Goal: Information Seeking & Learning: Learn about a topic

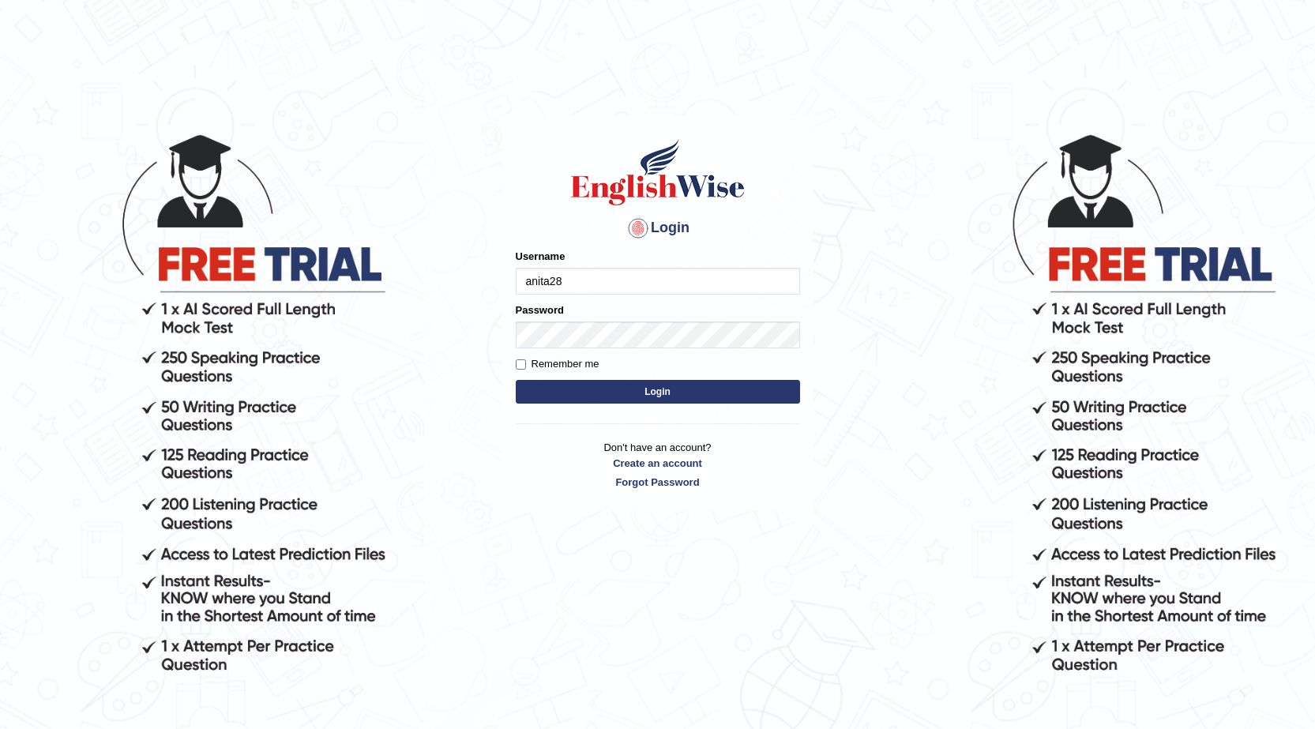
type input "anita28"
click at [558, 321] on div "Password" at bounding box center [658, 325] width 284 height 46
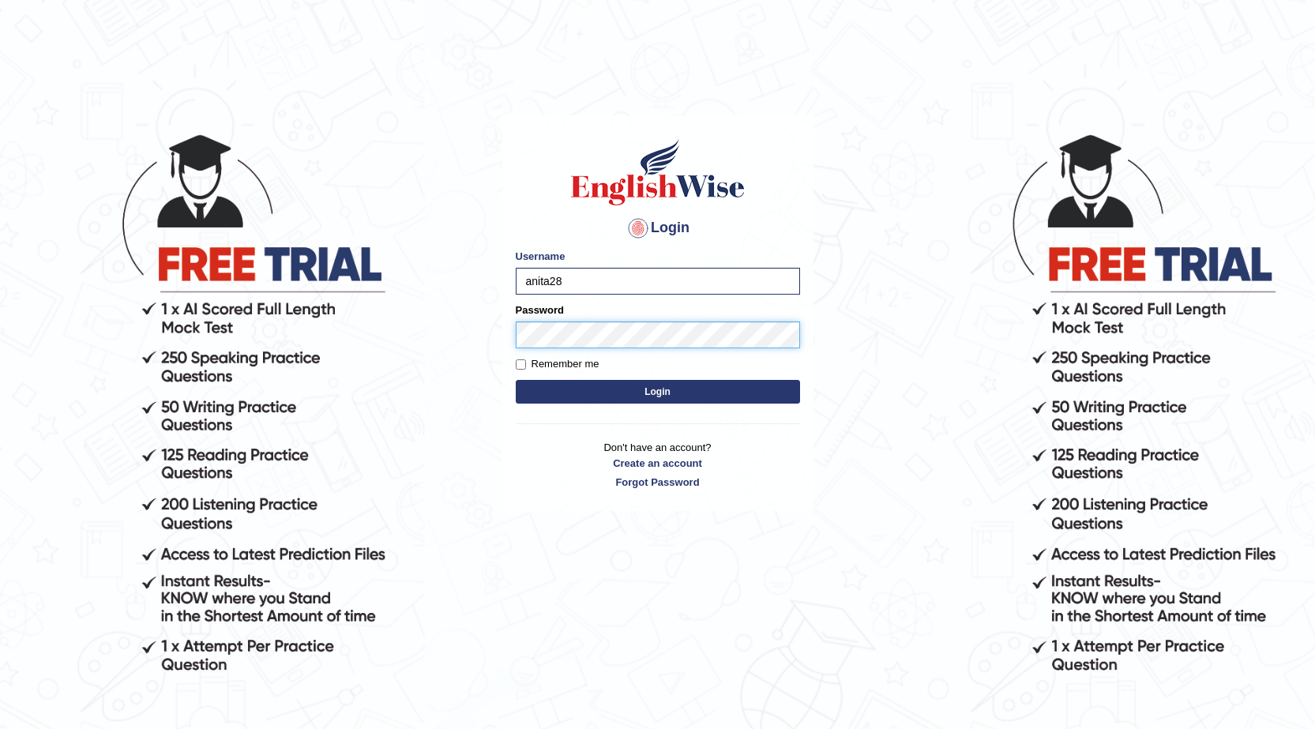
click at [516, 380] on button "Login" at bounding box center [658, 392] width 284 height 24
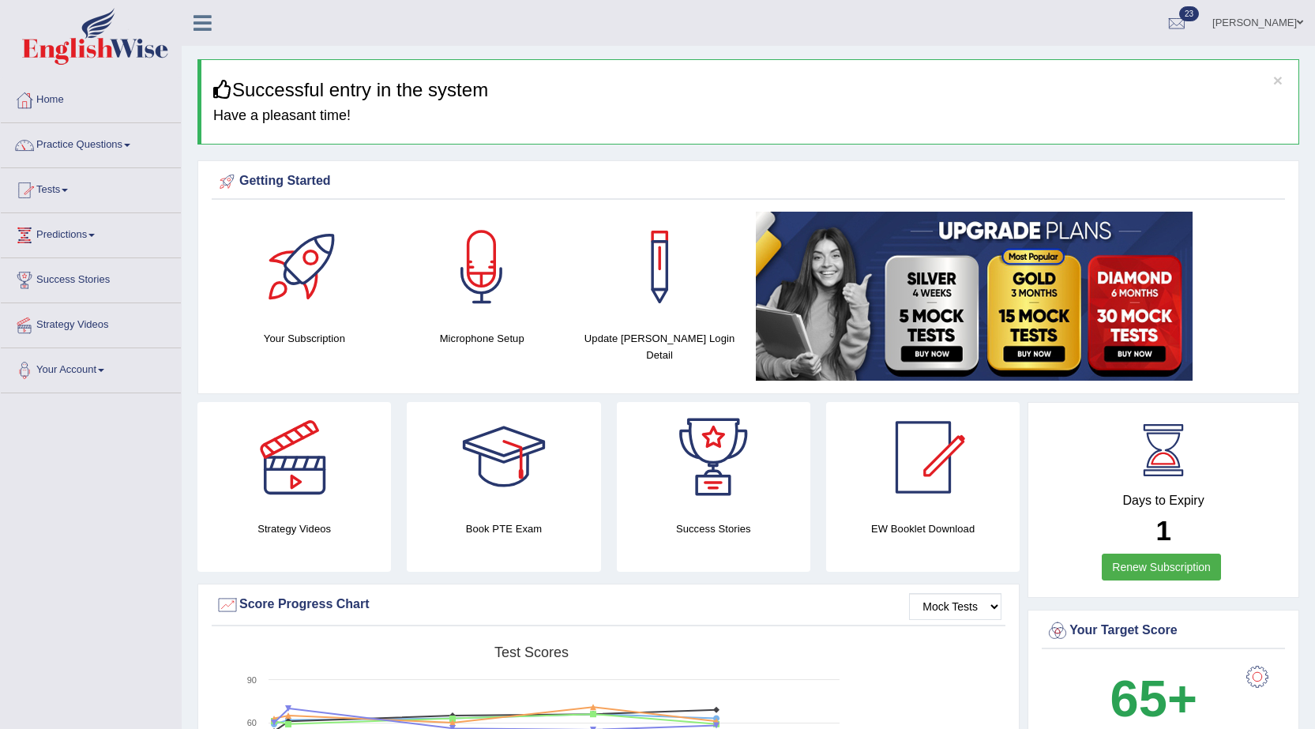
click at [69, 195] on link "Tests" at bounding box center [91, 187] width 180 height 39
click at [60, 249] on link "Take Mock Test" at bounding box center [103, 255] width 148 height 28
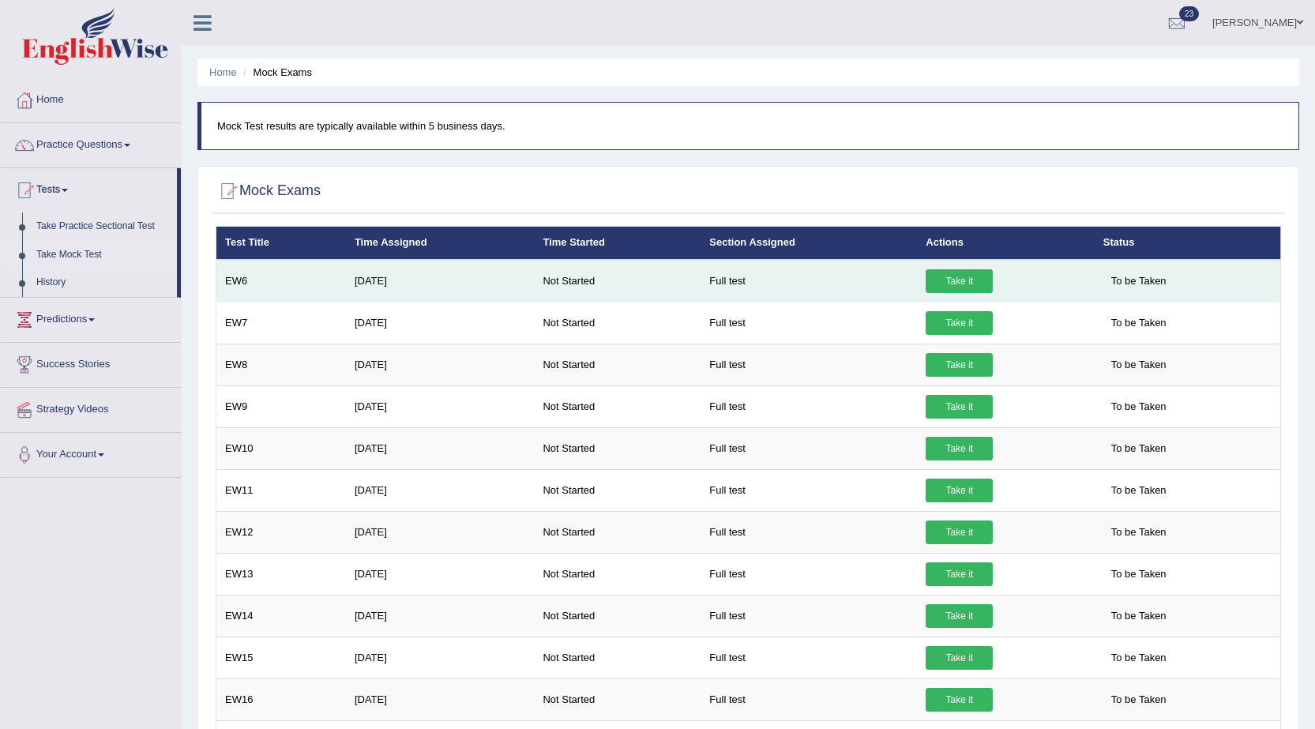
click at [960, 272] on link "Take it" at bounding box center [958, 281] width 67 height 24
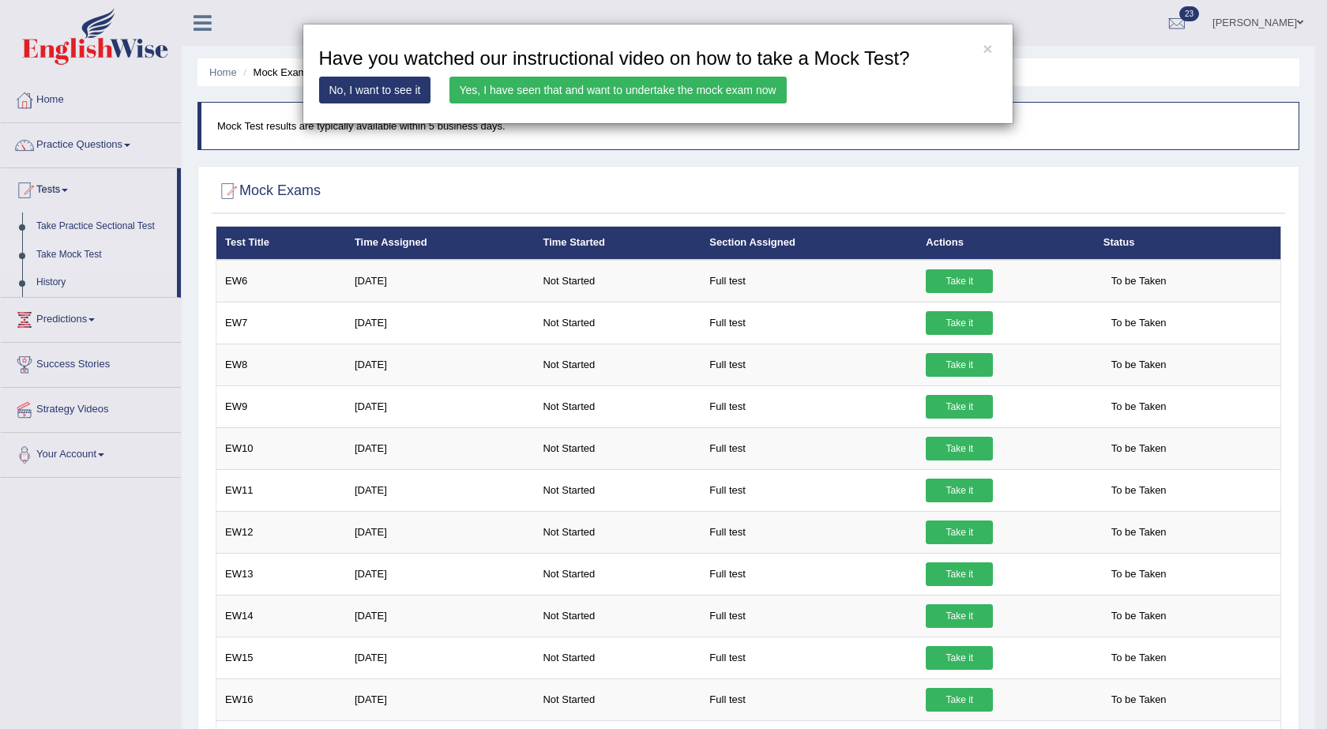
click at [717, 87] on link "Yes, I have seen that and want to undertake the mock exam now" at bounding box center [617, 90] width 337 height 27
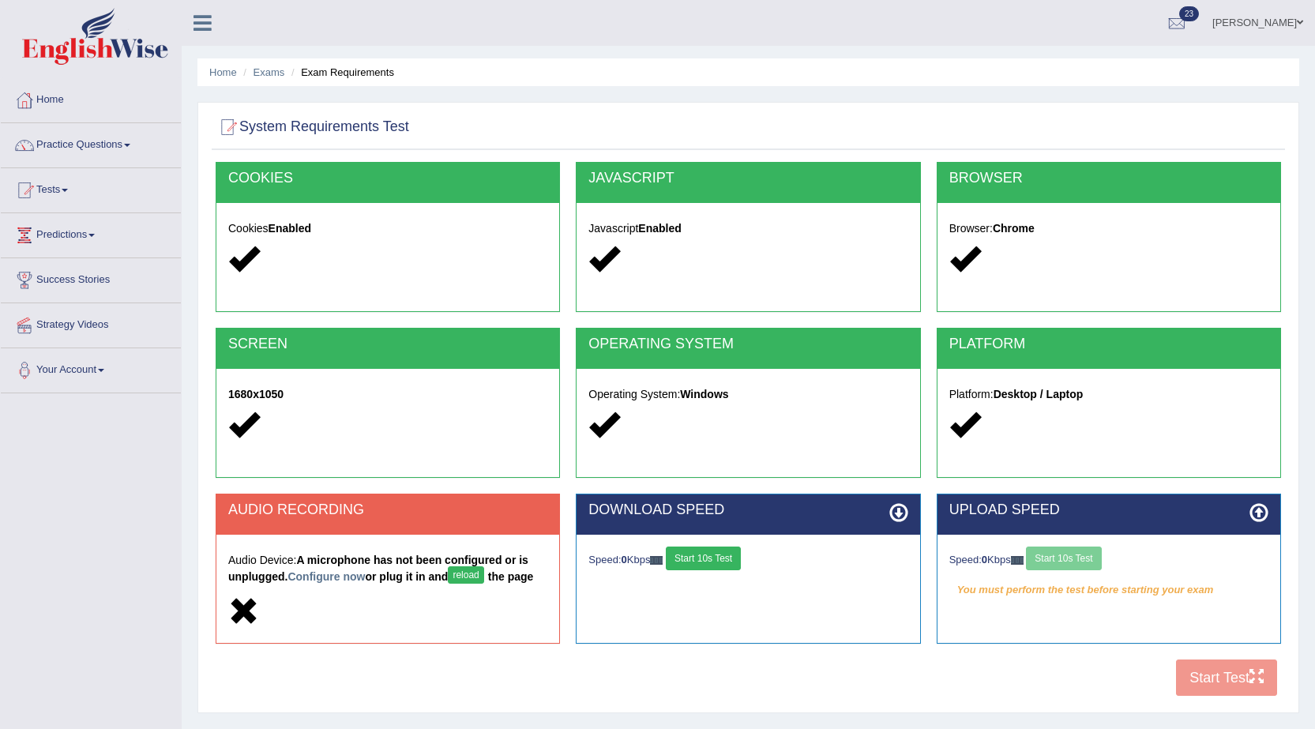
click at [723, 556] on button "Start 10s Test" at bounding box center [703, 558] width 75 height 24
click at [467, 573] on button "reload" at bounding box center [466, 574] width 36 height 17
click at [480, 570] on button "reload" at bounding box center [466, 574] width 36 height 17
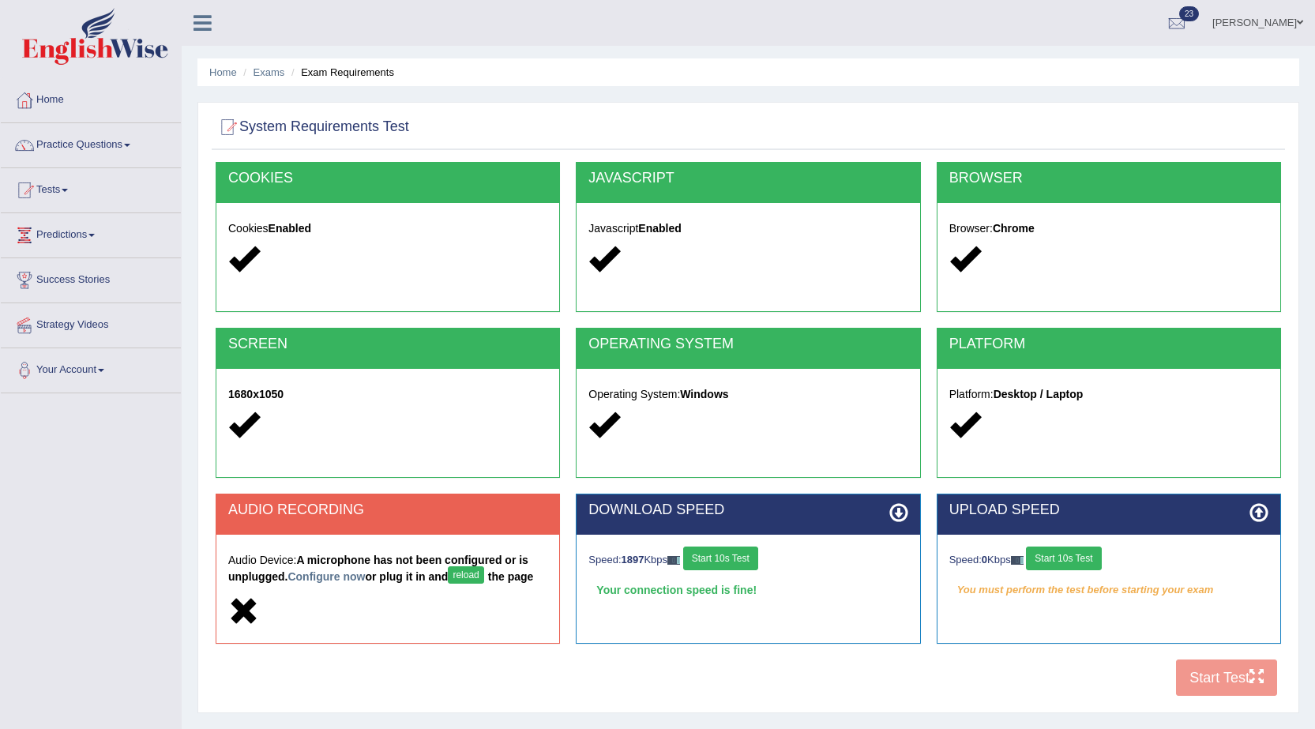
click at [69, 105] on link "Home" at bounding box center [91, 97] width 180 height 39
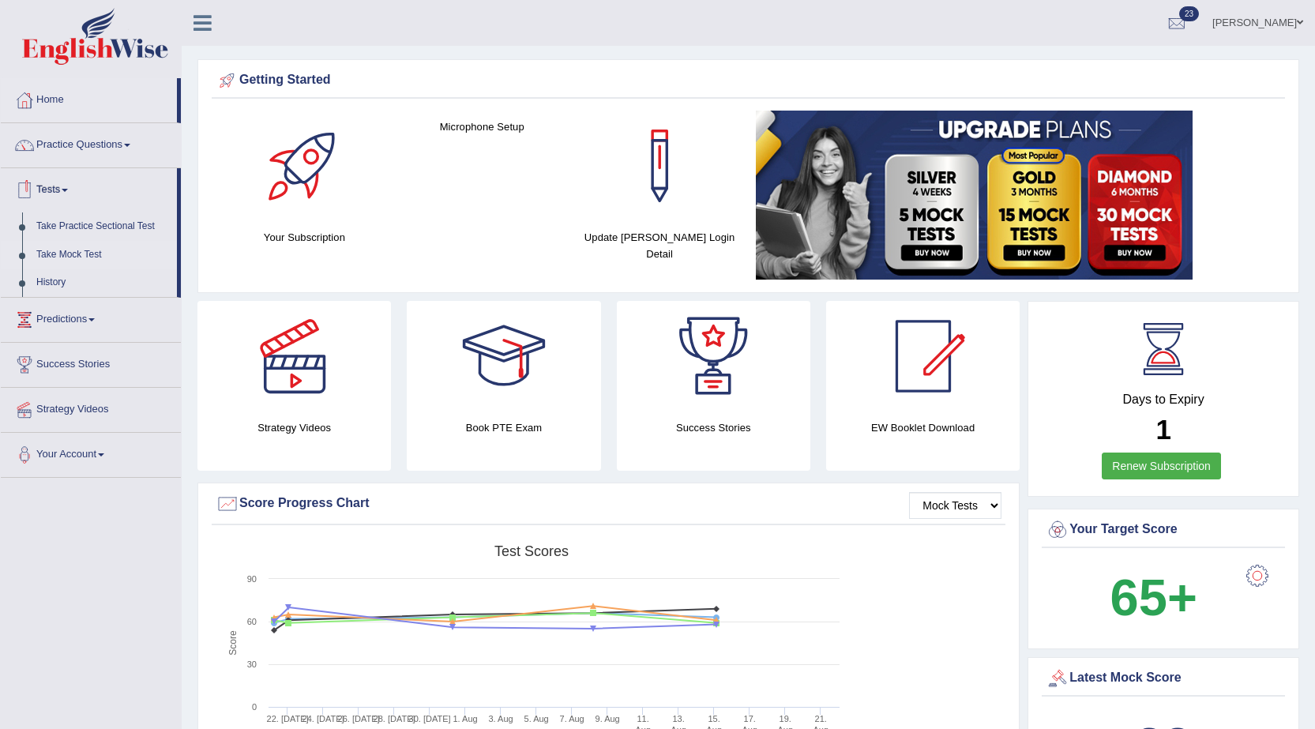
click at [84, 246] on link "Take Mock Test" at bounding box center [103, 255] width 148 height 28
click at [83, 257] on link "Take Mock Test" at bounding box center [103, 255] width 148 height 28
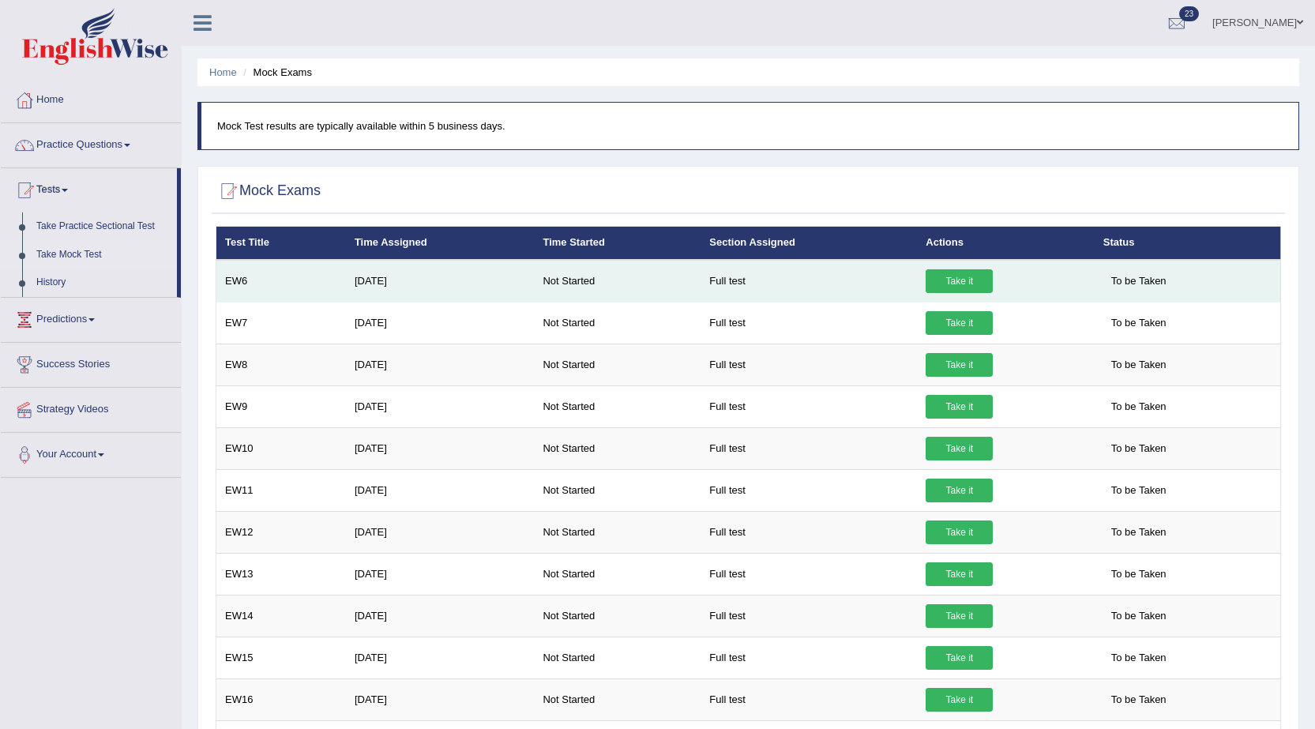
click at [951, 283] on link "Take it" at bounding box center [958, 281] width 67 height 24
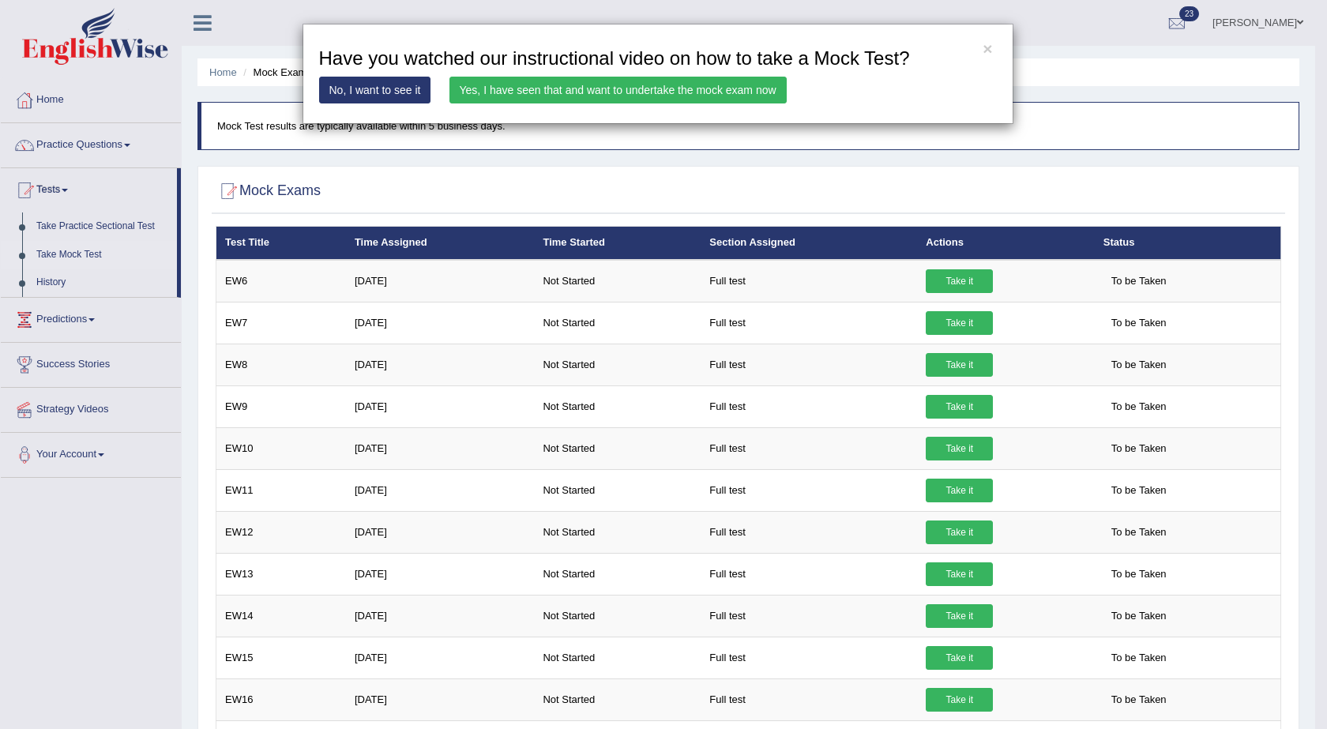
click at [527, 81] on link "Yes, I have seen that and want to undertake the mock exam now" at bounding box center [617, 90] width 337 height 27
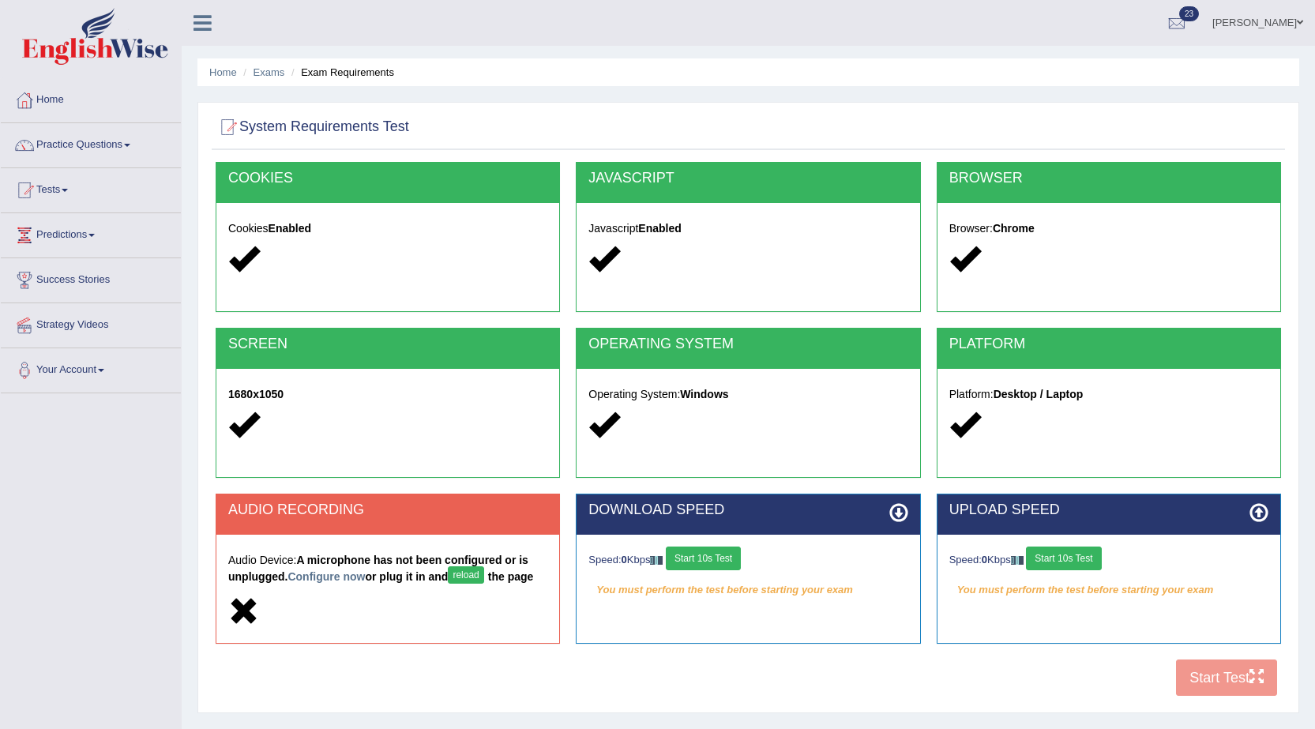
click at [475, 576] on button "reload" at bounding box center [466, 574] width 36 height 17
click at [722, 561] on button "Start 10s Test" at bounding box center [703, 558] width 75 height 24
click at [1086, 562] on button "Start 10s Test" at bounding box center [1063, 558] width 75 height 24
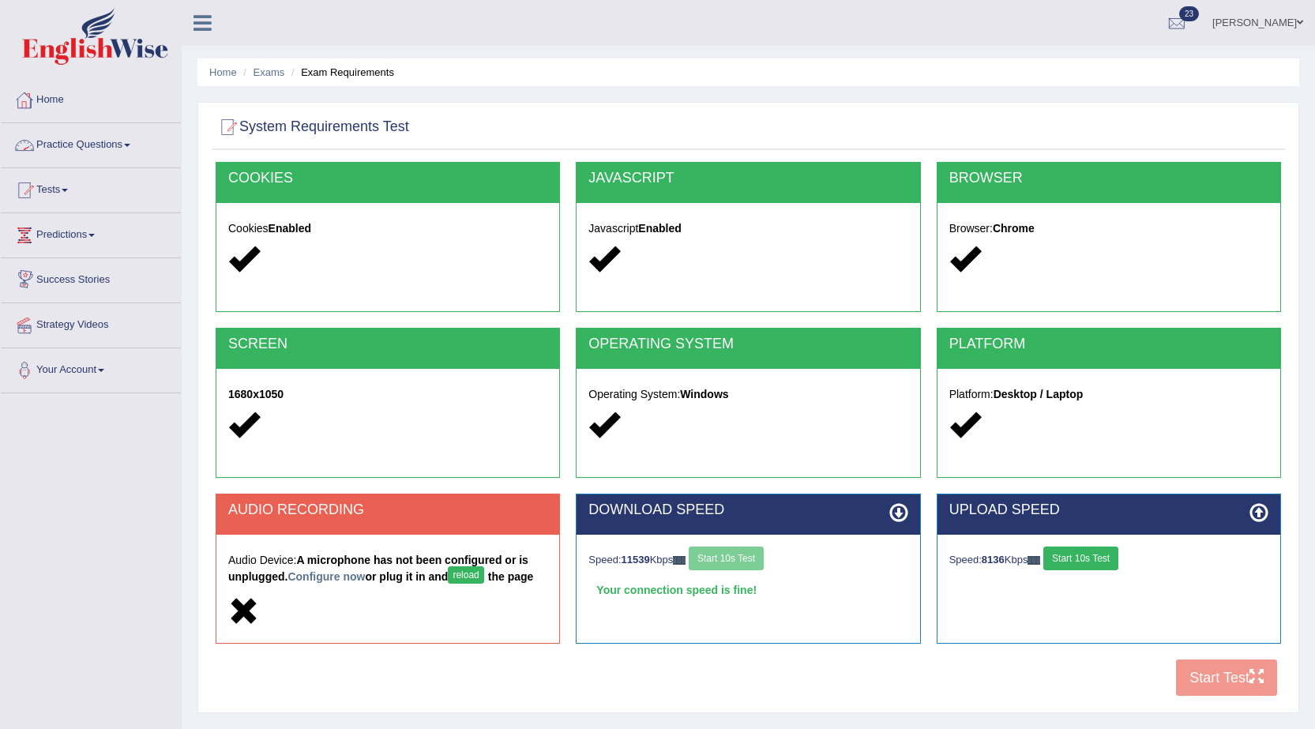
click at [59, 137] on link "Practice Questions" at bounding box center [91, 142] width 180 height 39
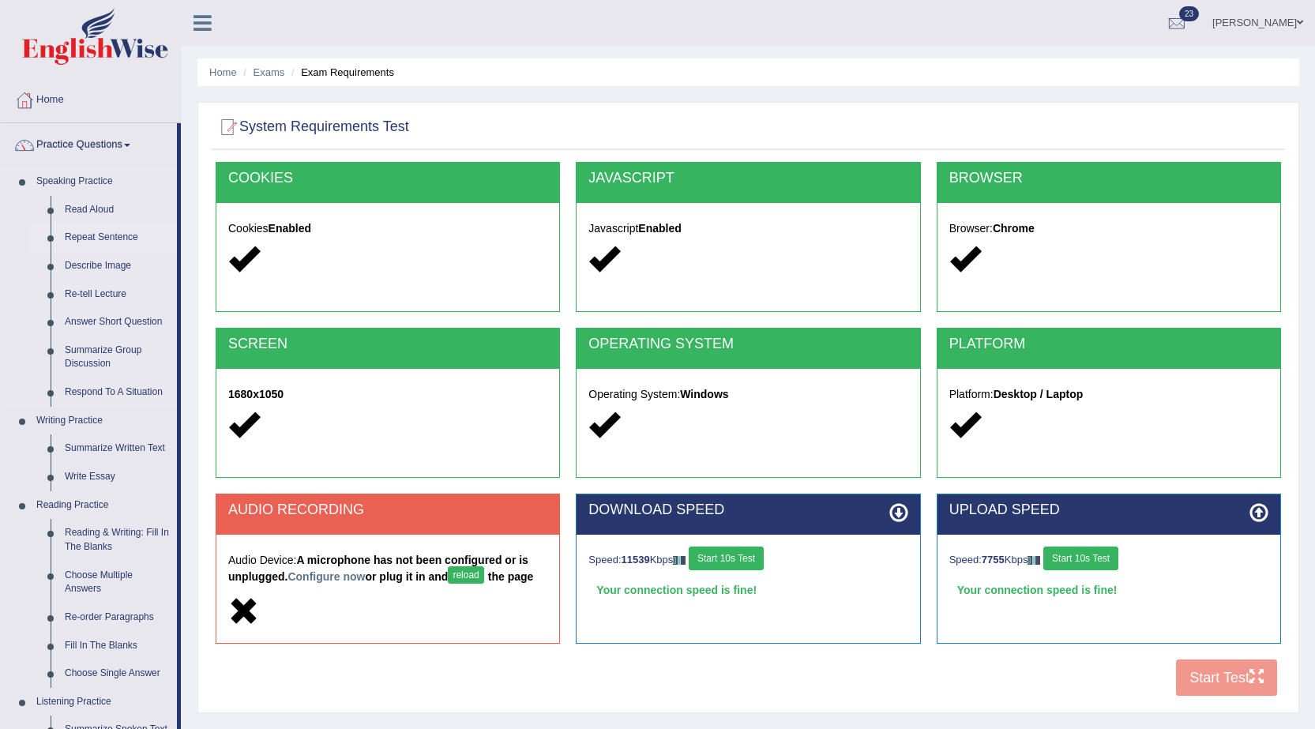
click at [90, 235] on link "Repeat Sentence" at bounding box center [117, 237] width 119 height 28
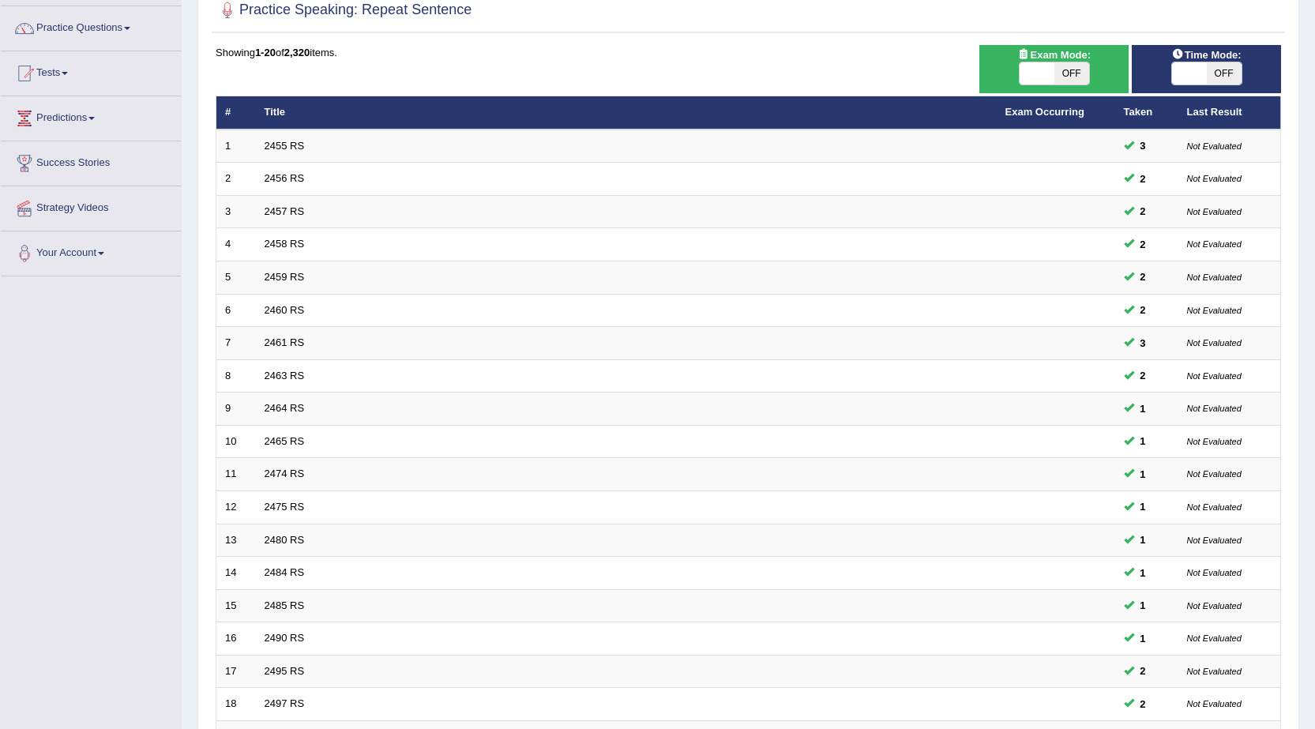
scroll to position [317, 0]
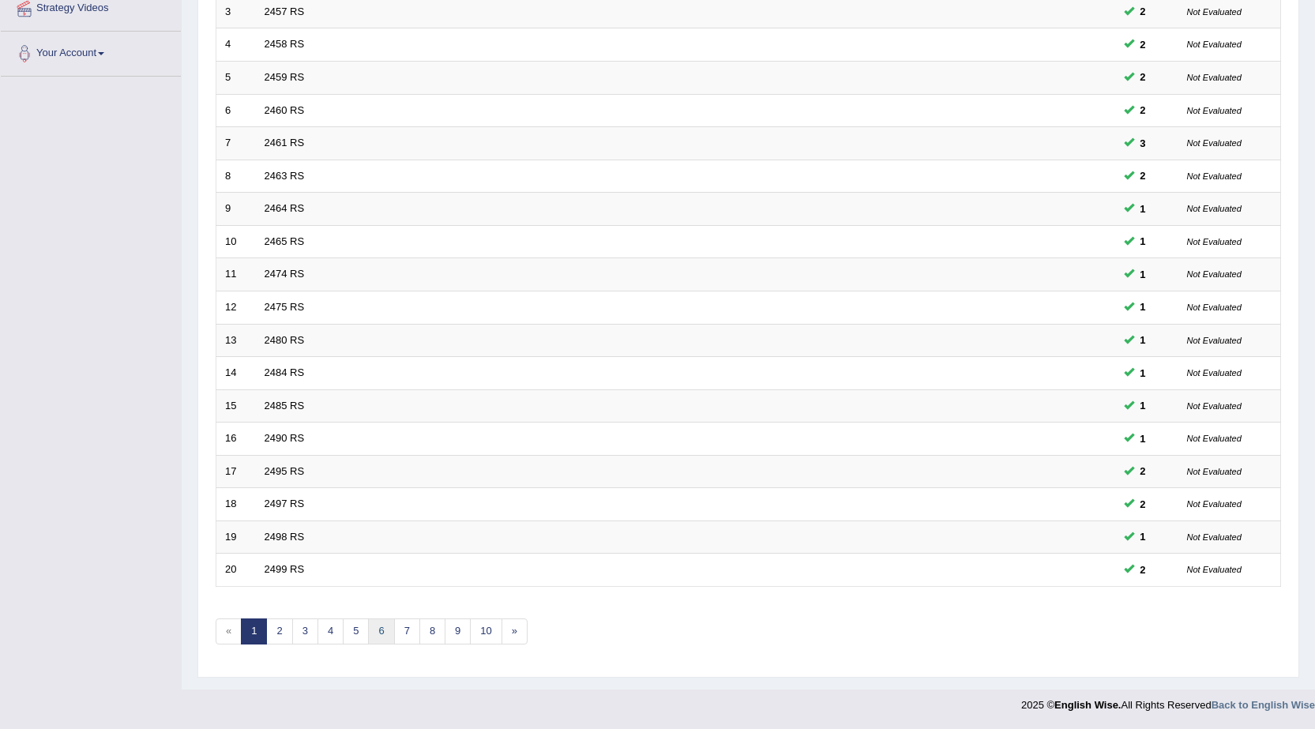
click at [385, 627] on link "6" at bounding box center [381, 631] width 26 height 26
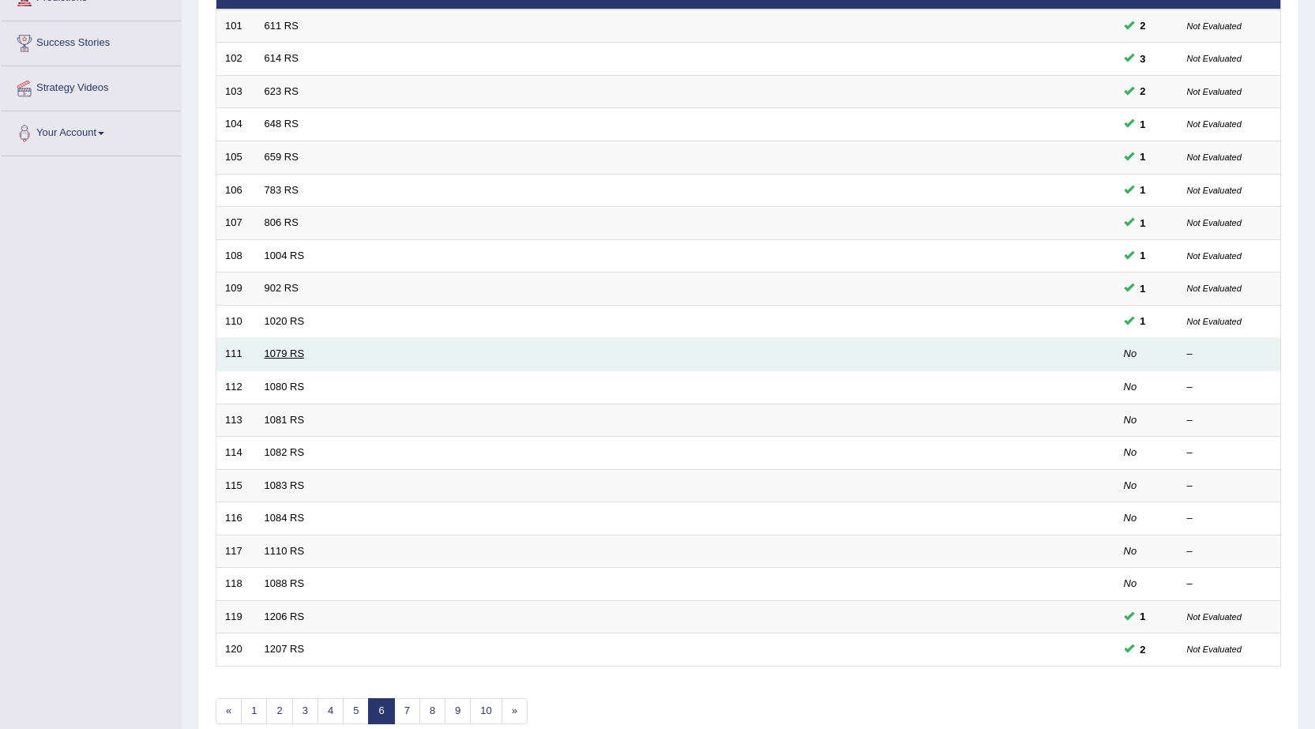
click at [286, 347] on link "1079 RS" at bounding box center [285, 353] width 40 height 12
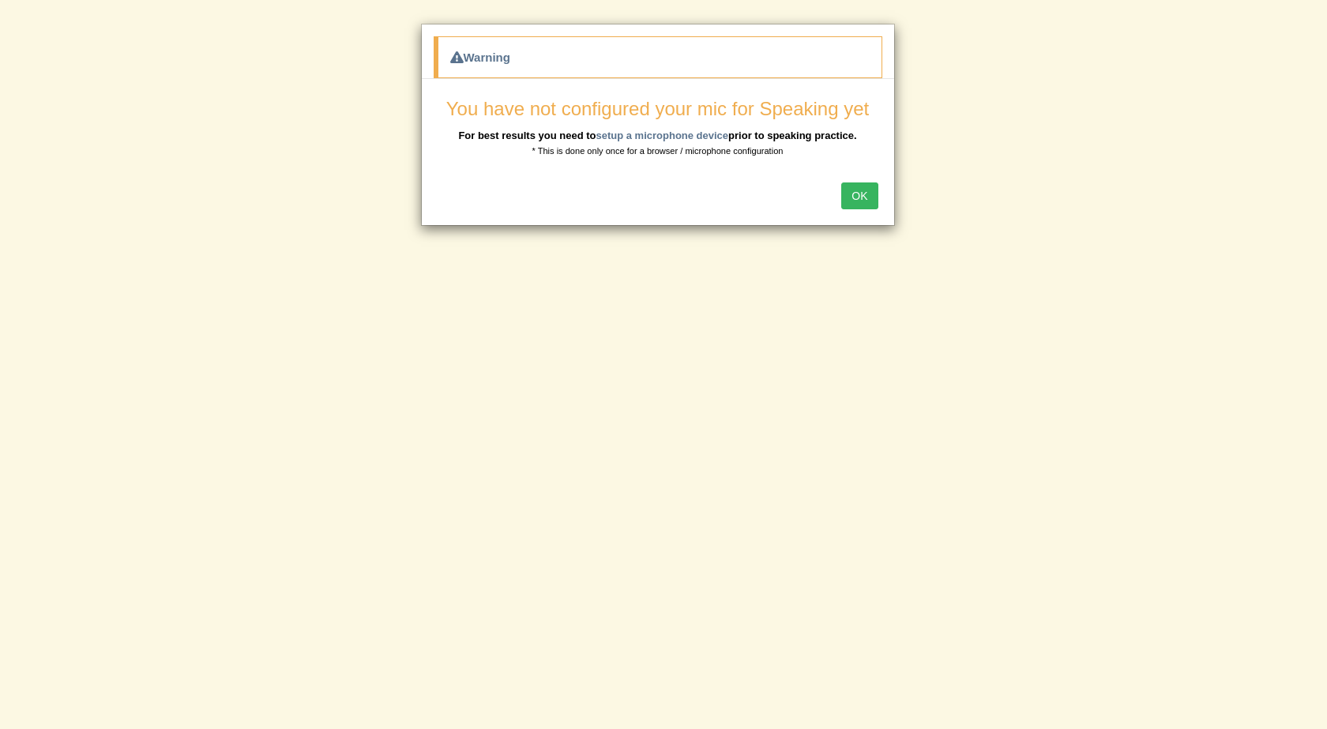
click at [858, 196] on button "OK" at bounding box center [859, 195] width 36 height 27
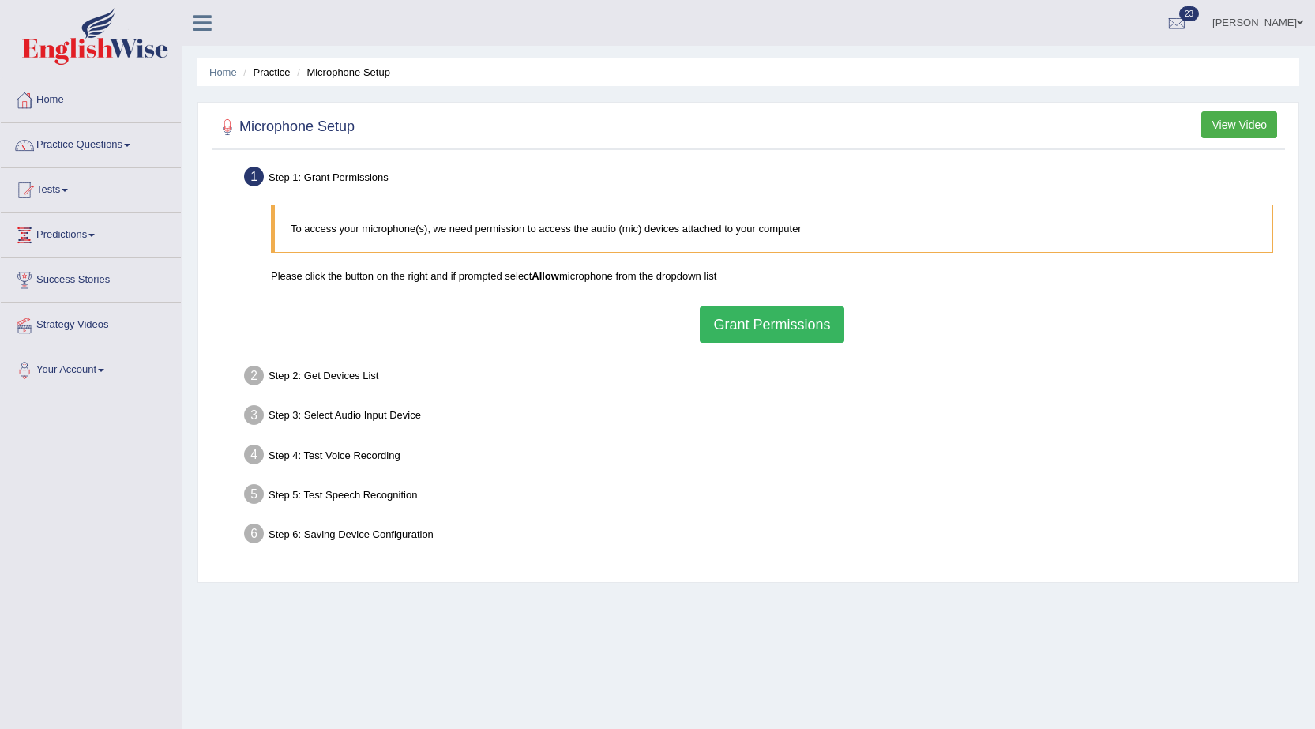
click at [753, 325] on button "Grant Permissions" at bounding box center [772, 324] width 144 height 36
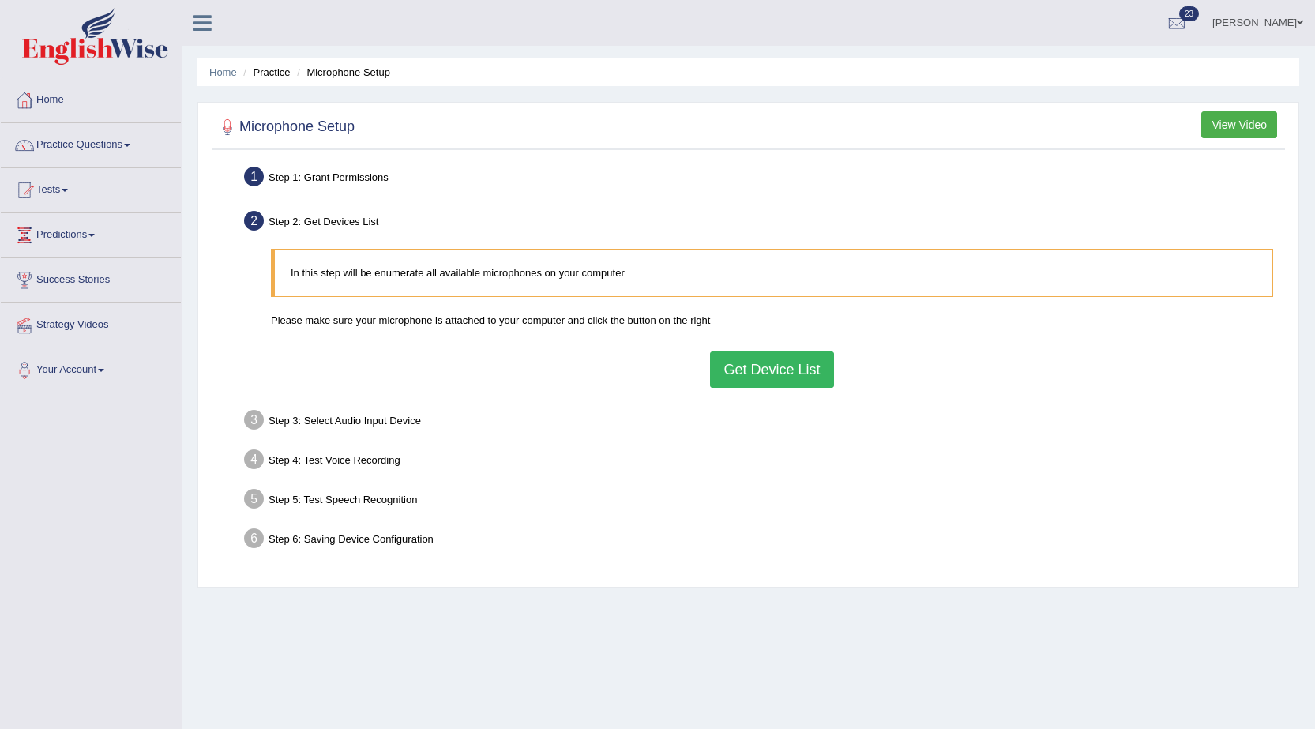
click at [740, 370] on button "Get Device List" at bounding box center [771, 369] width 123 height 36
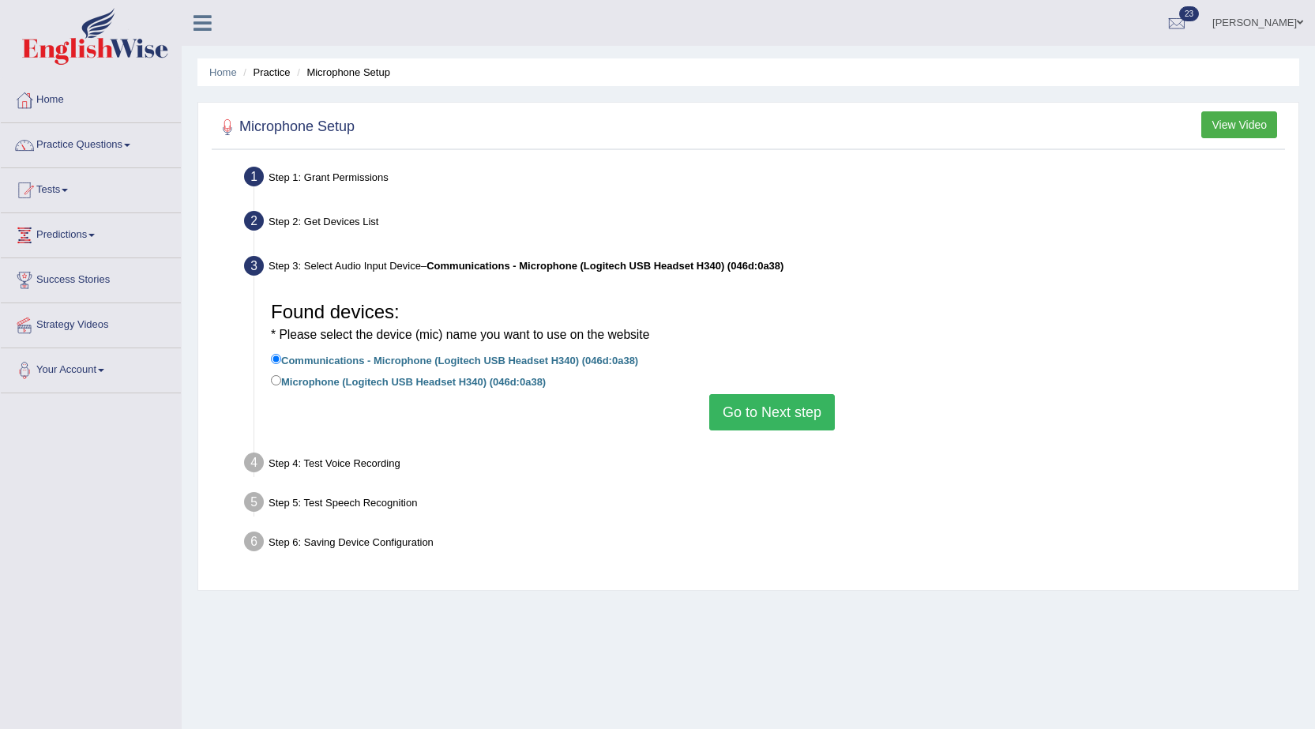
click at [749, 405] on button "Go to Next step" at bounding box center [772, 412] width 126 height 36
click at [378, 376] on label "Microphone (Logitech USB Headset H340) (046d:0a38)" at bounding box center [408, 380] width 275 height 17
click at [281, 376] on input "Microphone (Logitech USB Headset H340) (046d:0a38)" at bounding box center [276, 380] width 10 height 10
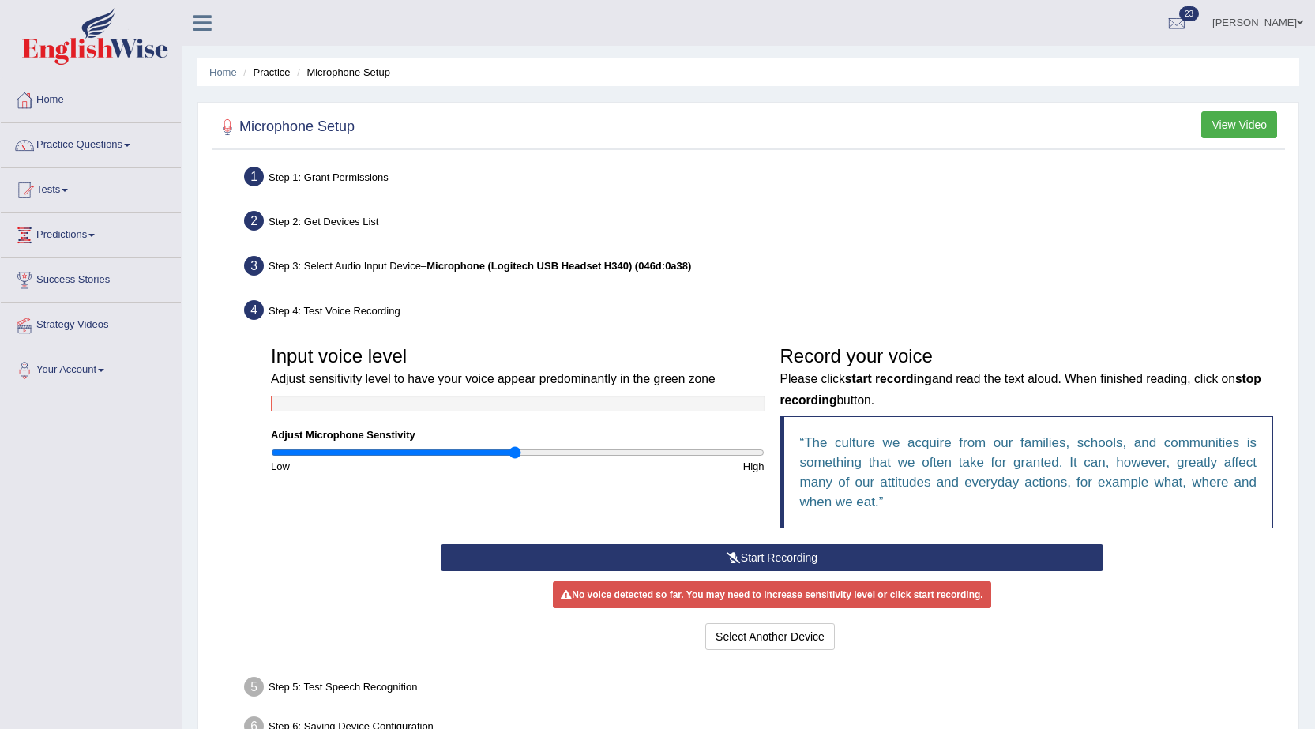
click at [830, 553] on button "Start Recording" at bounding box center [772, 557] width 663 height 27
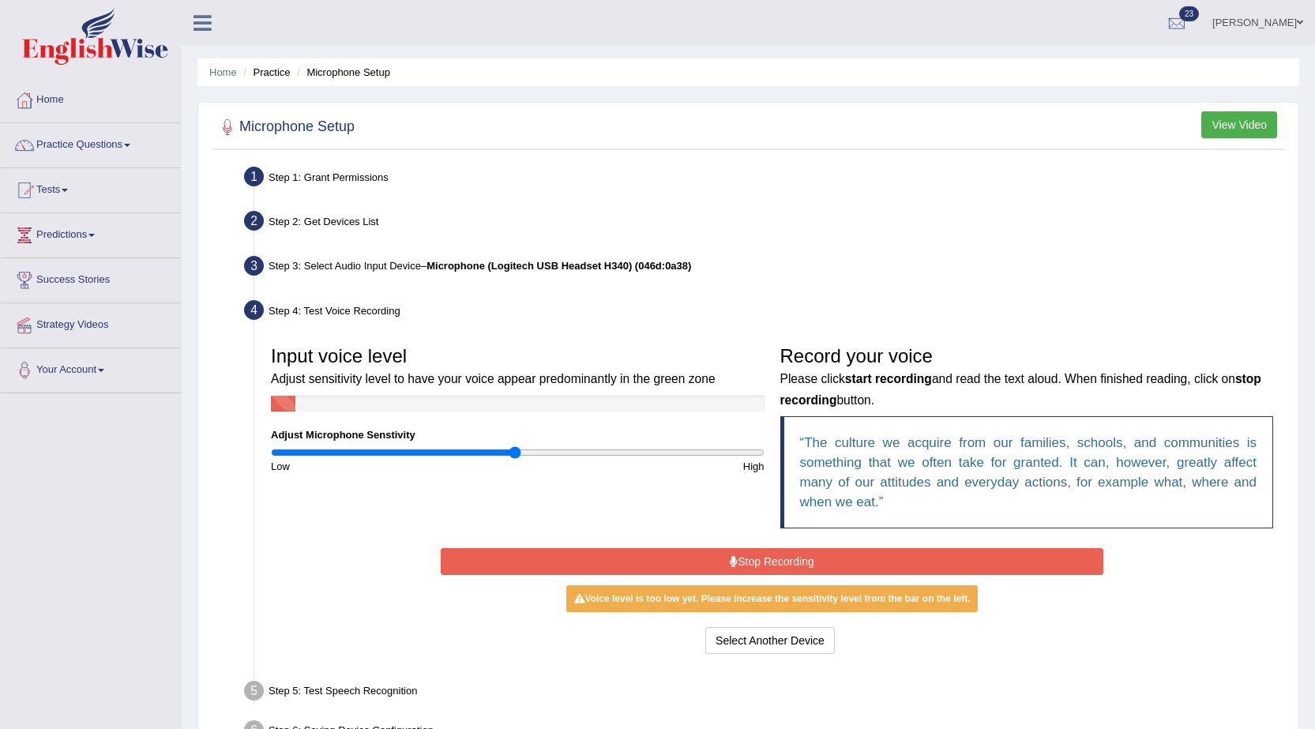
click at [830, 553] on button "Stop Recording" at bounding box center [772, 561] width 663 height 27
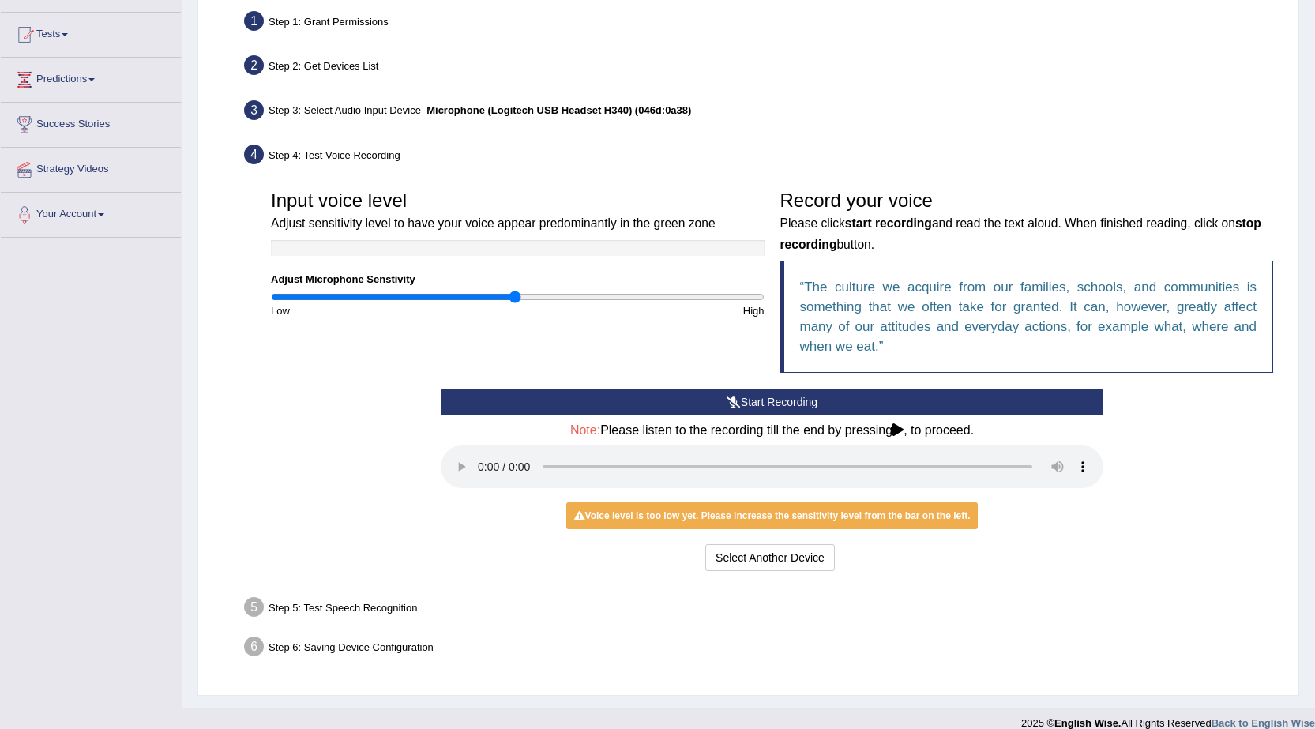
scroll to position [158, 0]
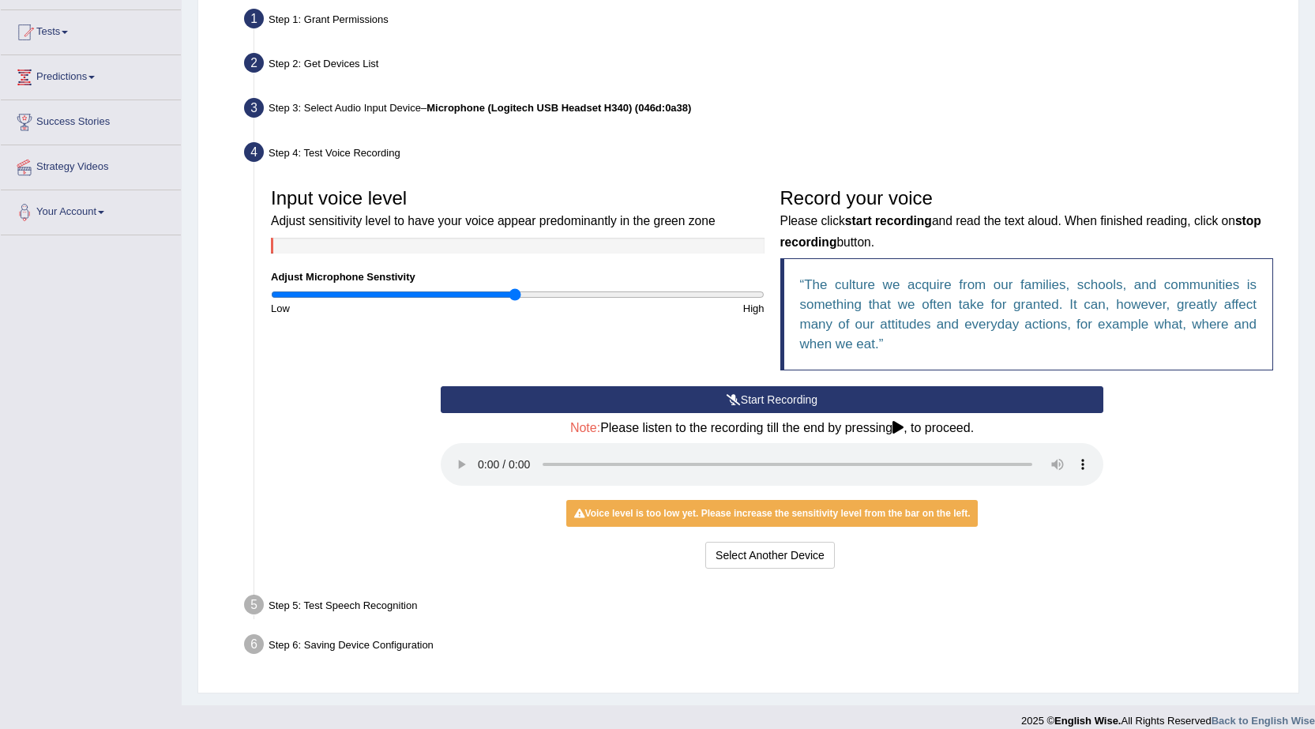
click at [847, 403] on button "Start Recording" at bounding box center [772, 399] width 663 height 27
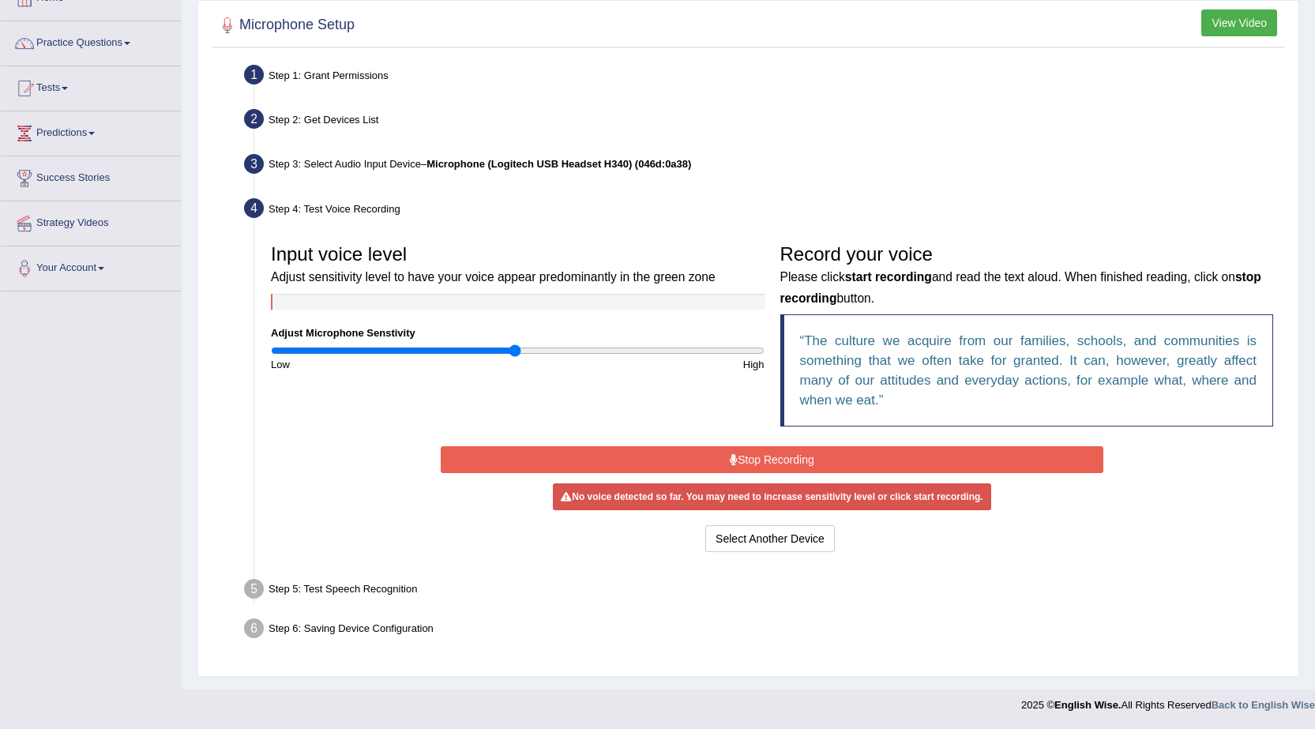
scroll to position [102, 0]
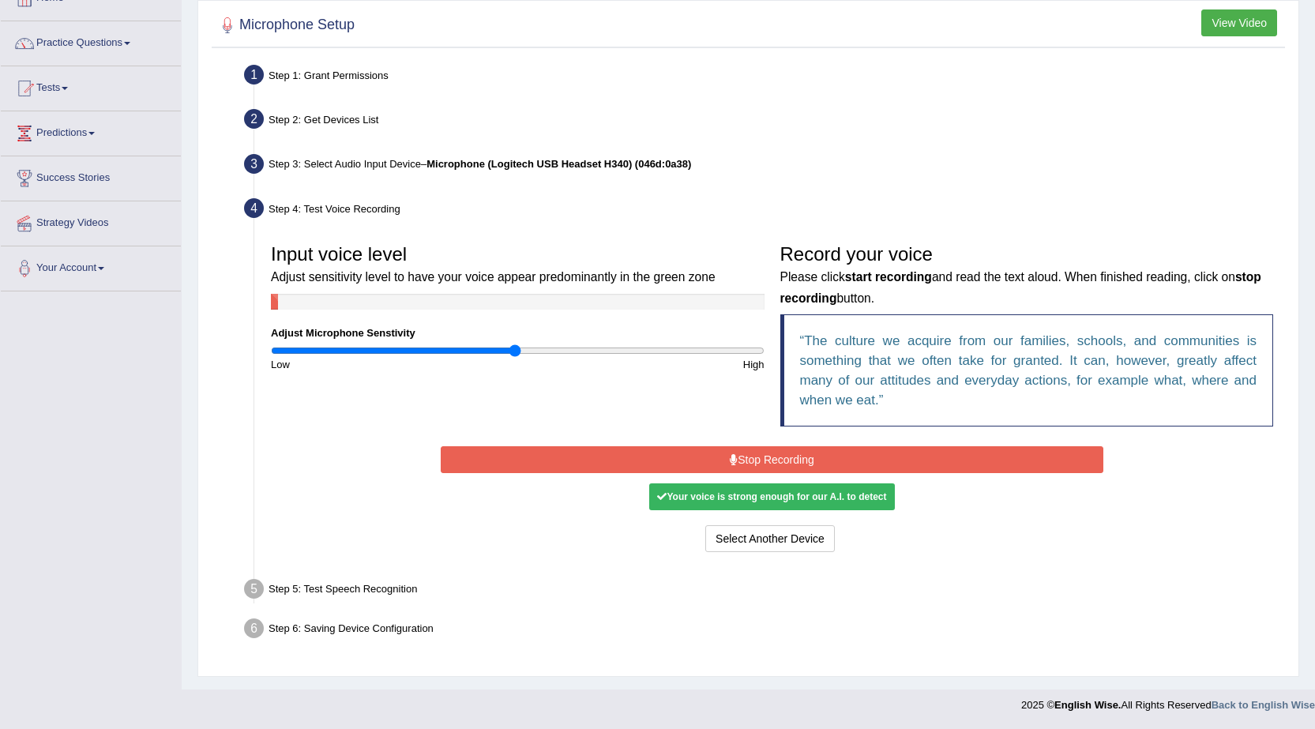
click at [799, 455] on button "Stop Recording" at bounding box center [772, 459] width 663 height 27
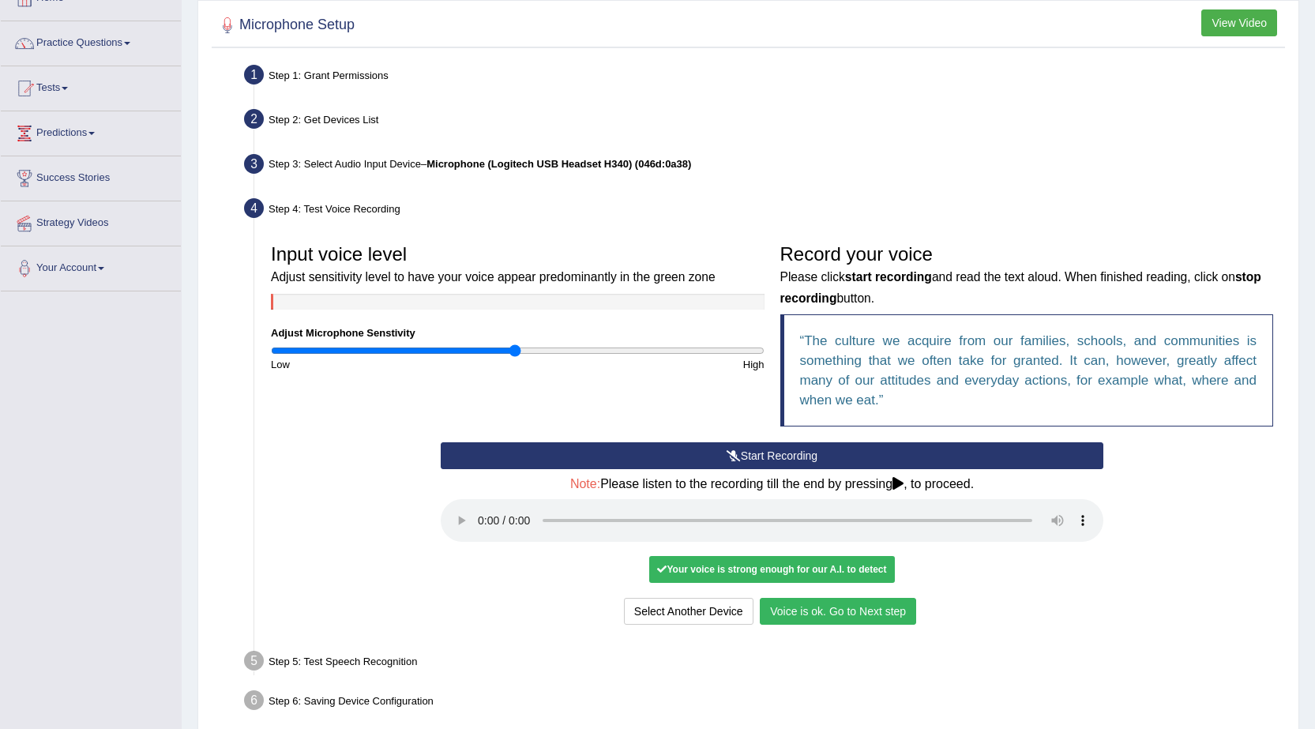
click at [823, 617] on button "Voice is ok. Go to Next step" at bounding box center [838, 611] width 156 height 27
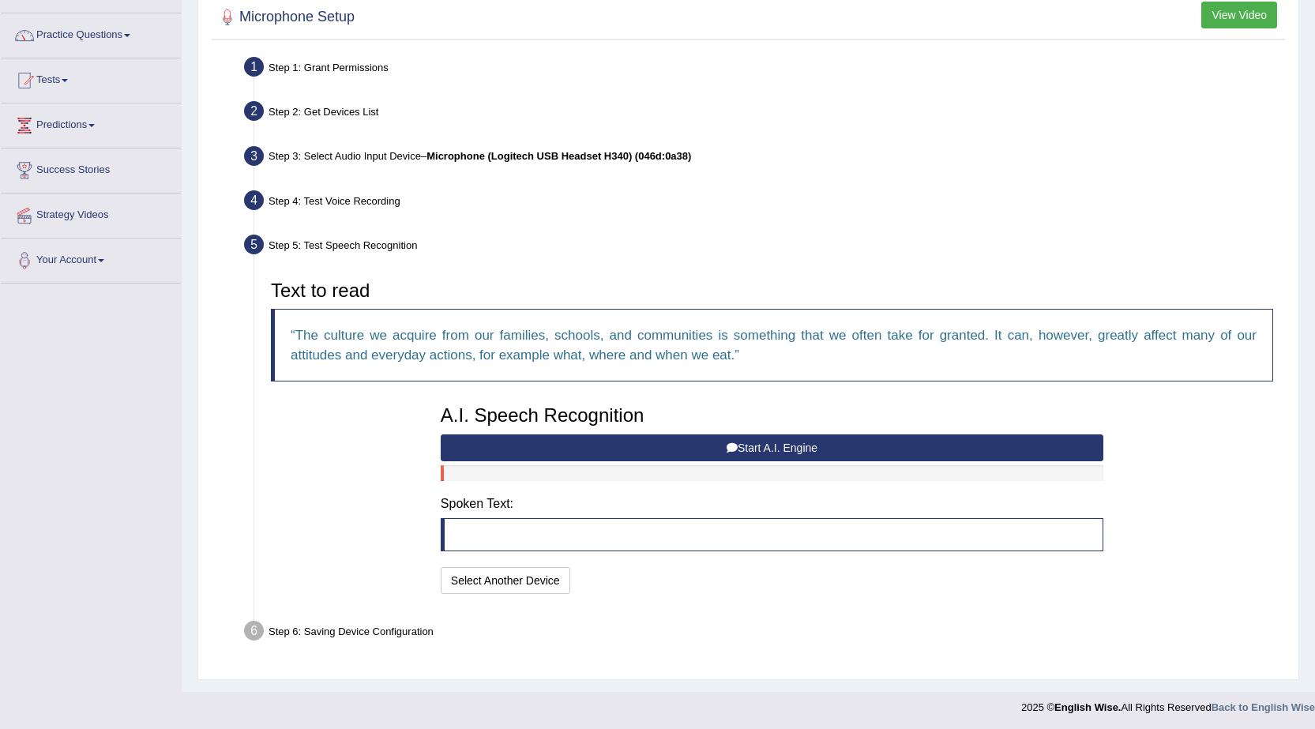
scroll to position [112, 0]
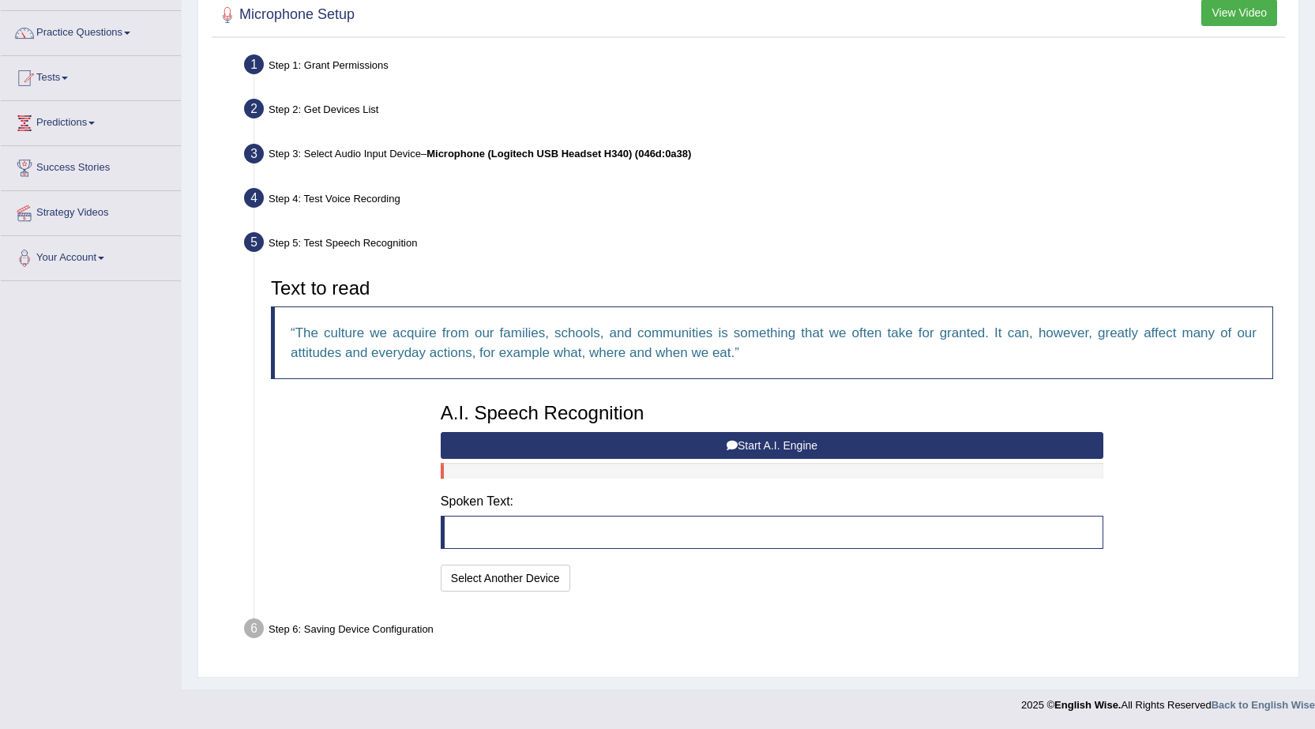
click at [663, 432] on button "Start A.I. Engine" at bounding box center [772, 445] width 663 height 27
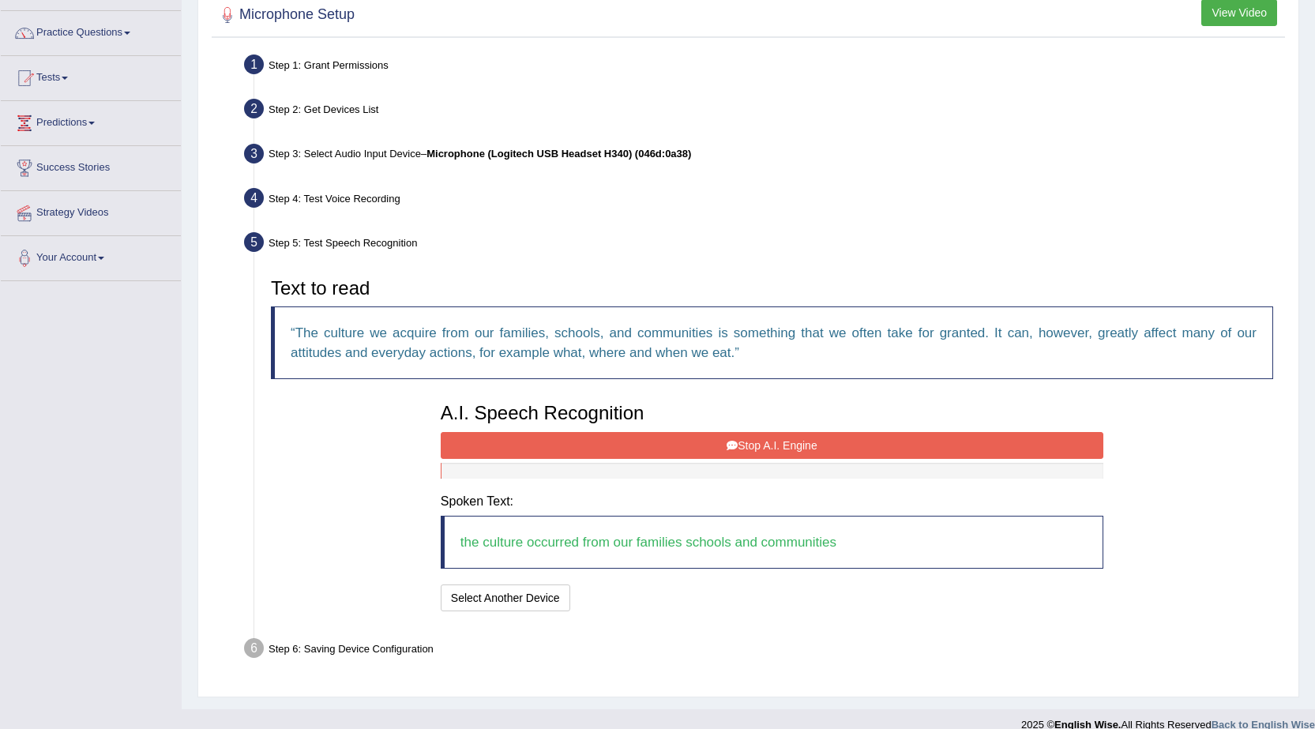
click at [749, 434] on button "Stop A.I. Engine" at bounding box center [772, 445] width 663 height 27
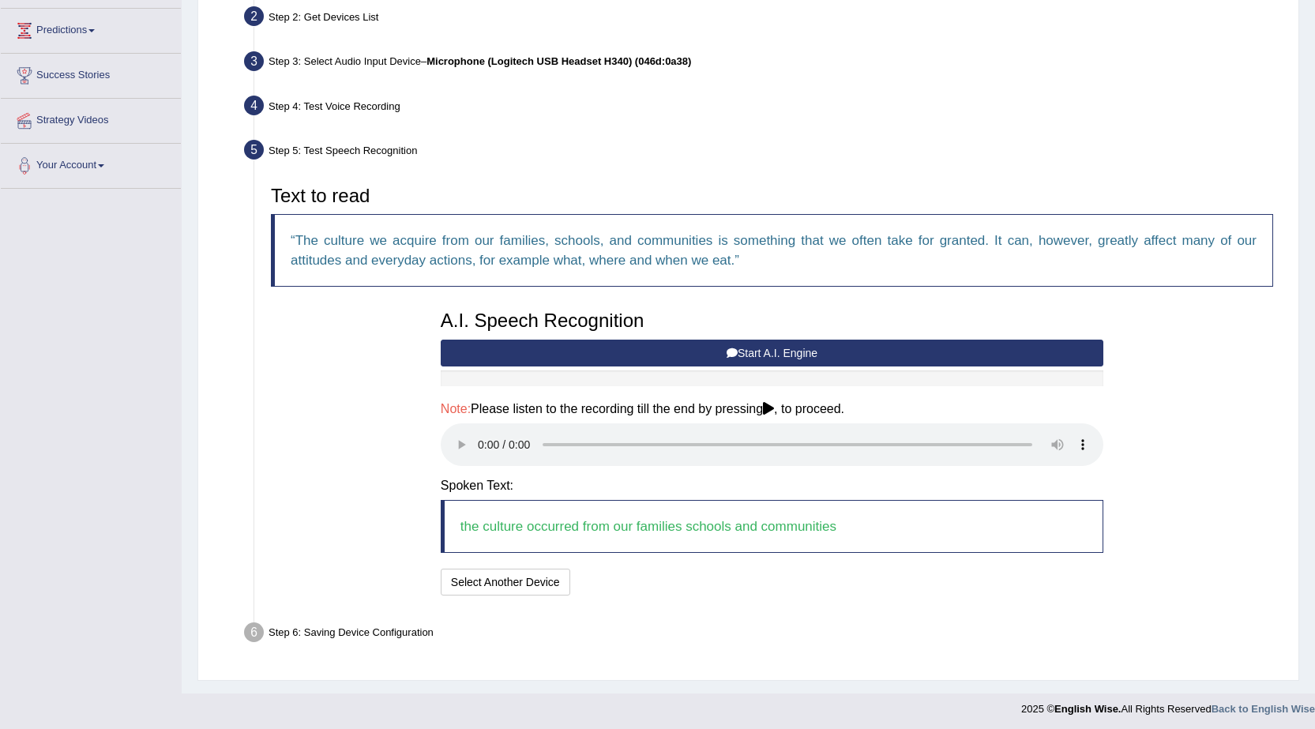
scroll to position [208, 0]
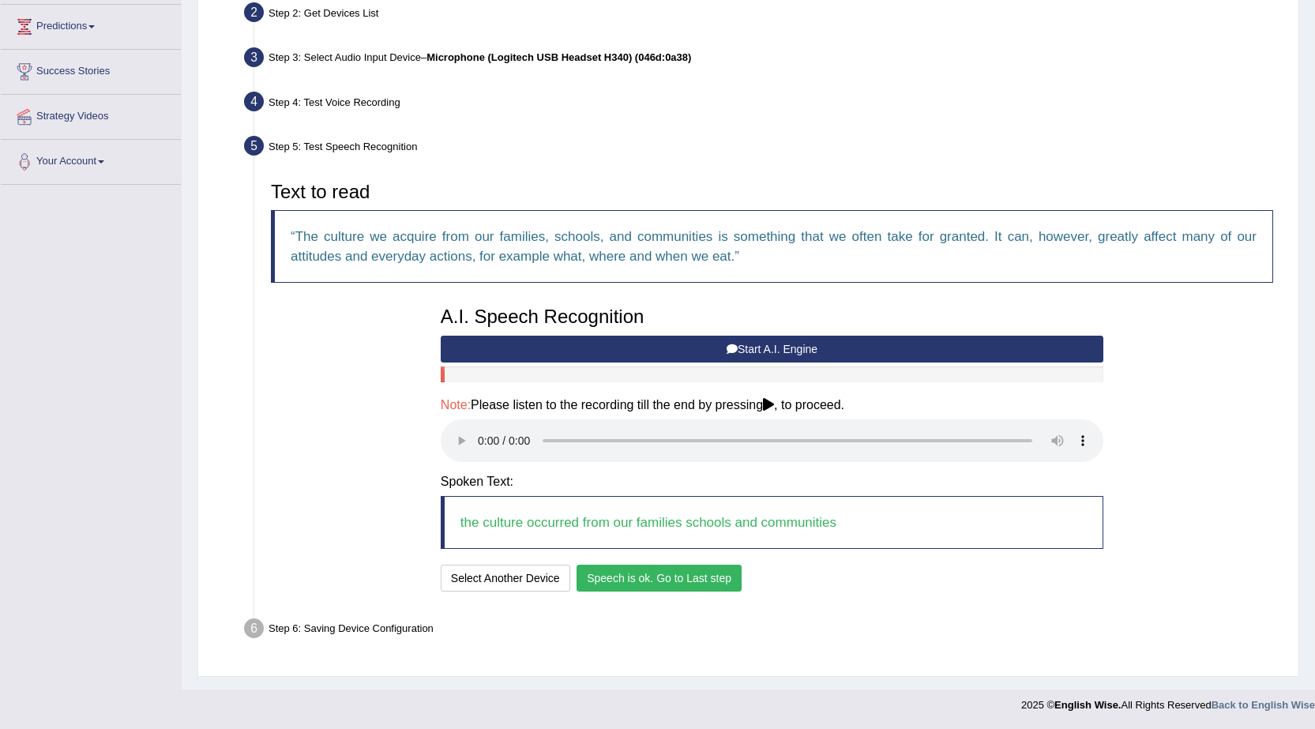
click at [664, 578] on button "Speech is ok. Go to Last step" at bounding box center [658, 578] width 165 height 27
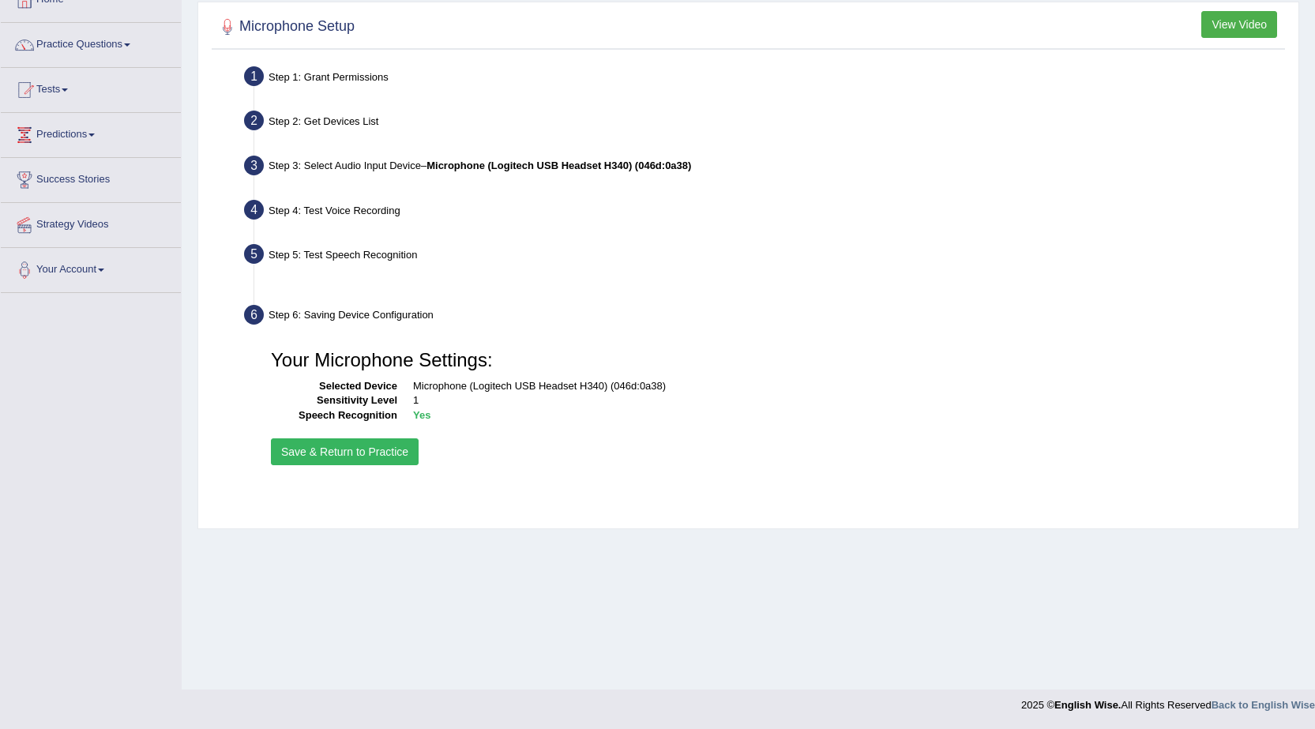
scroll to position [100, 0]
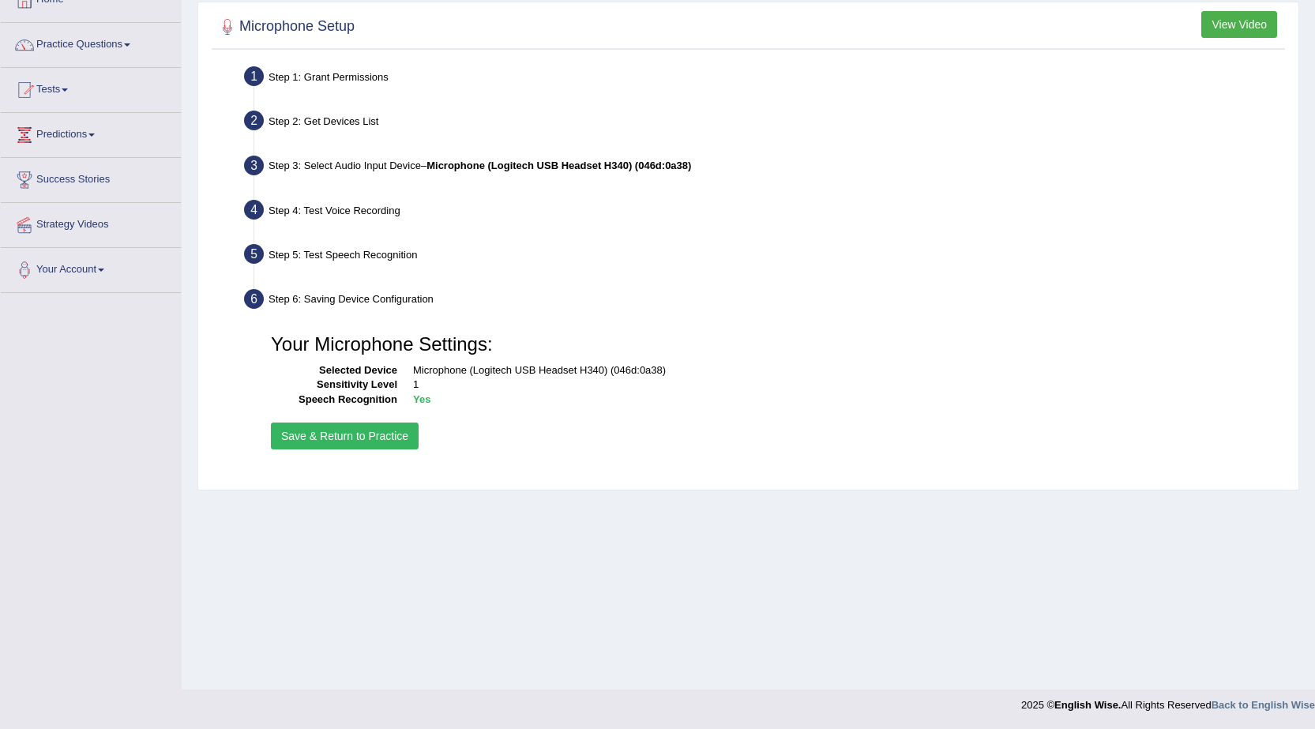
click at [382, 430] on button "Save & Return to Practice" at bounding box center [345, 435] width 148 height 27
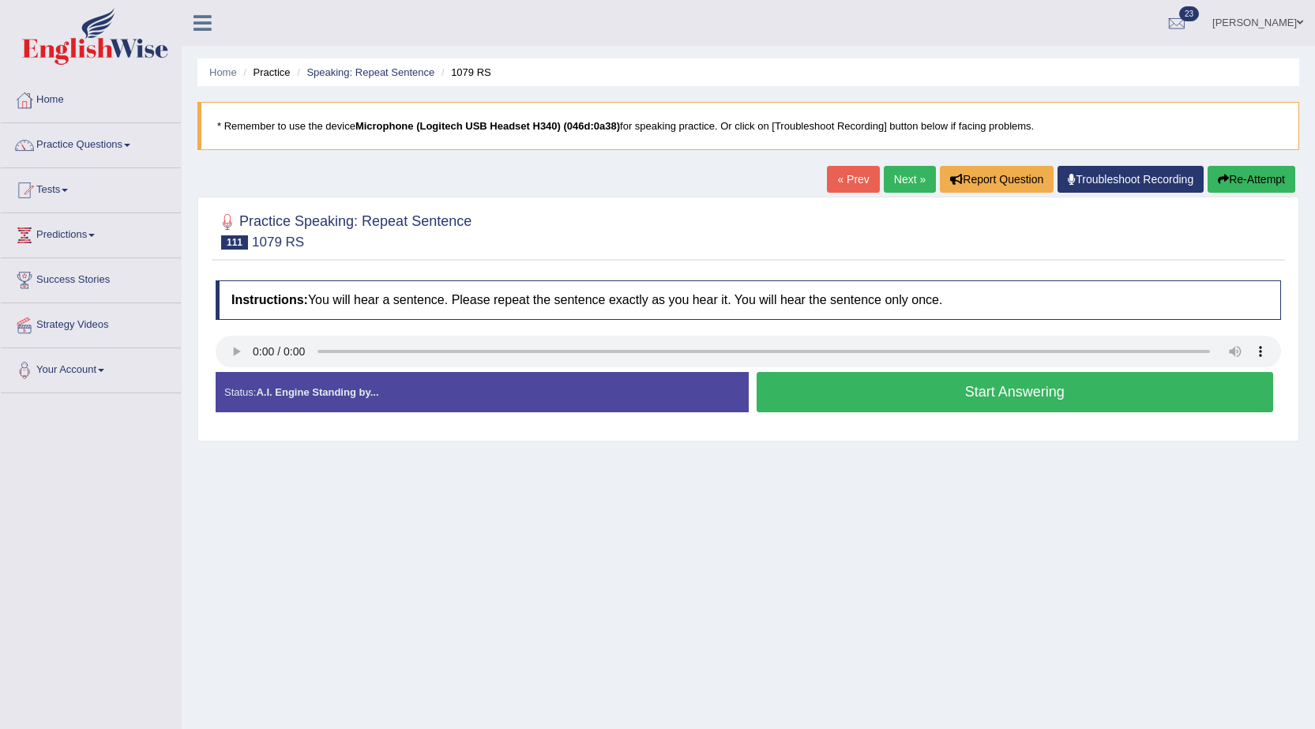
click at [869, 396] on button "Start Answering" at bounding box center [1014, 392] width 517 height 40
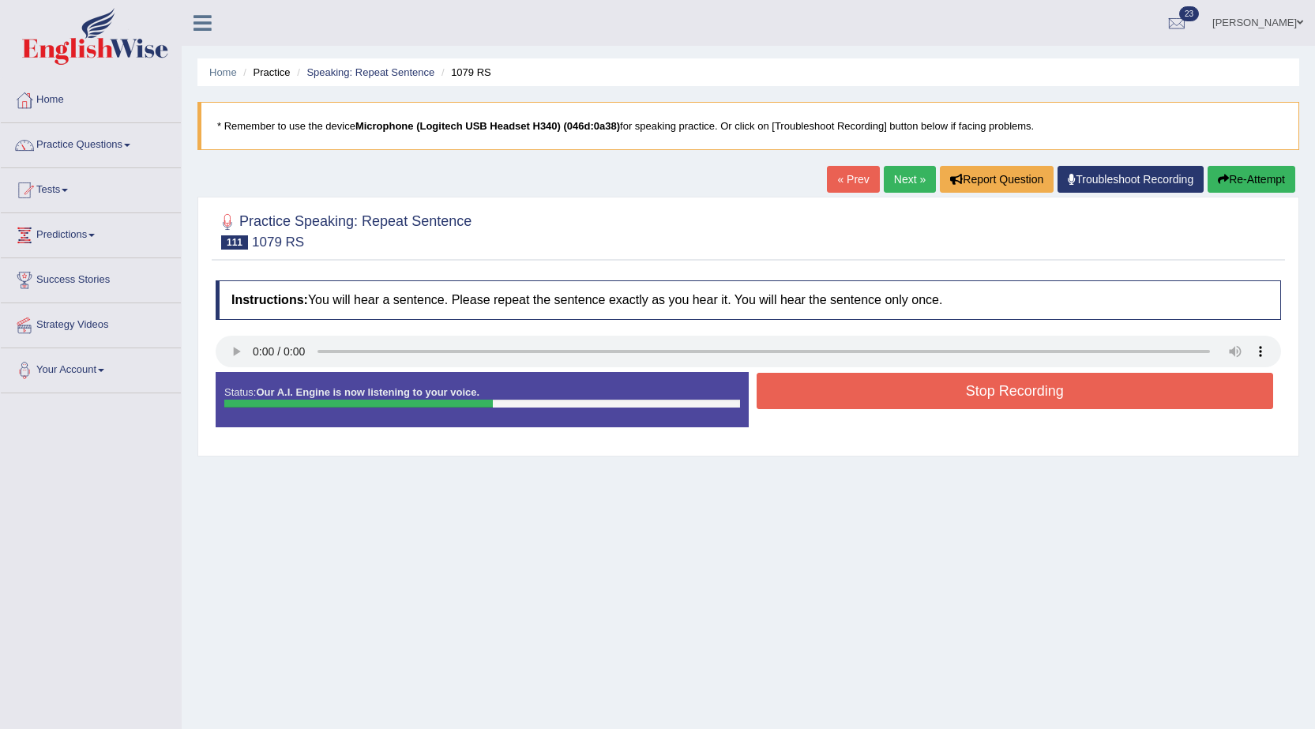
click at [869, 396] on button "Stop Recording" at bounding box center [1014, 391] width 517 height 36
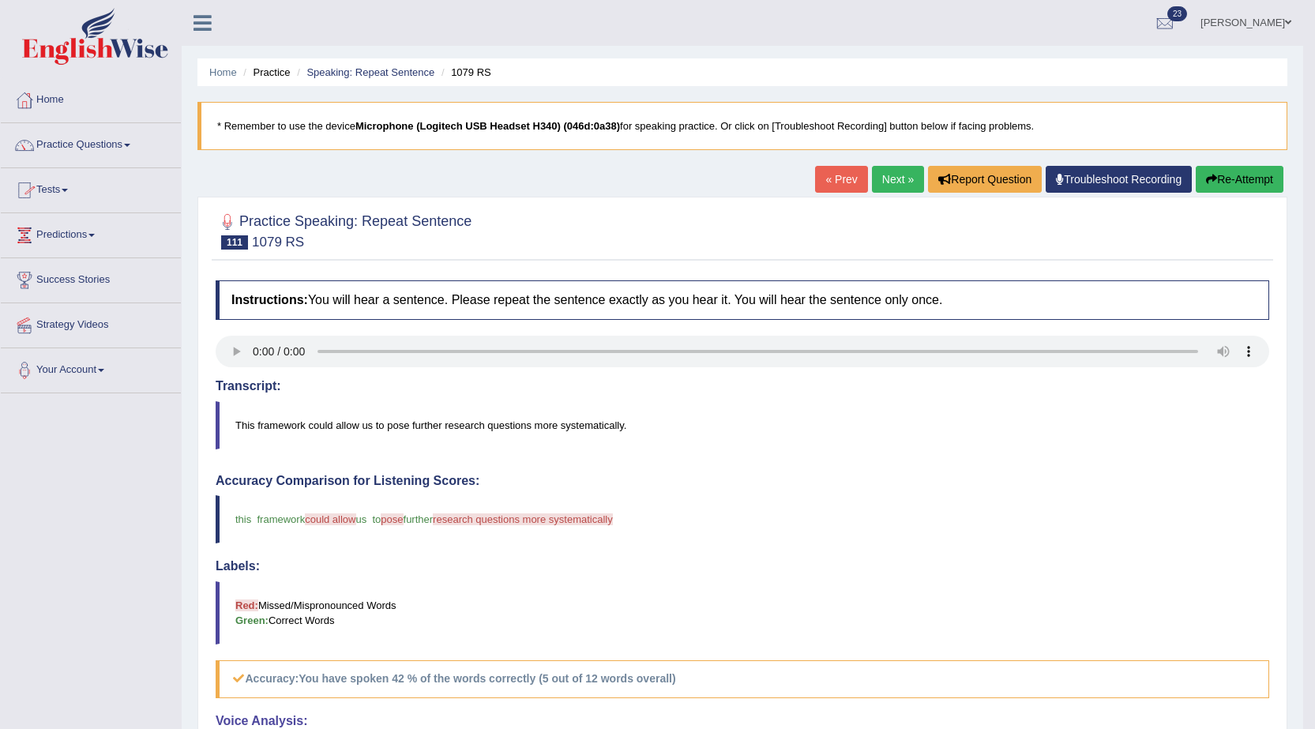
click at [879, 163] on div "Home Practice Speaking: Repeat Sentence 1079 RS * Remember to use the device Mi…" at bounding box center [742, 514] width 1121 height 1028
click at [879, 175] on link "Next »" at bounding box center [898, 179] width 52 height 27
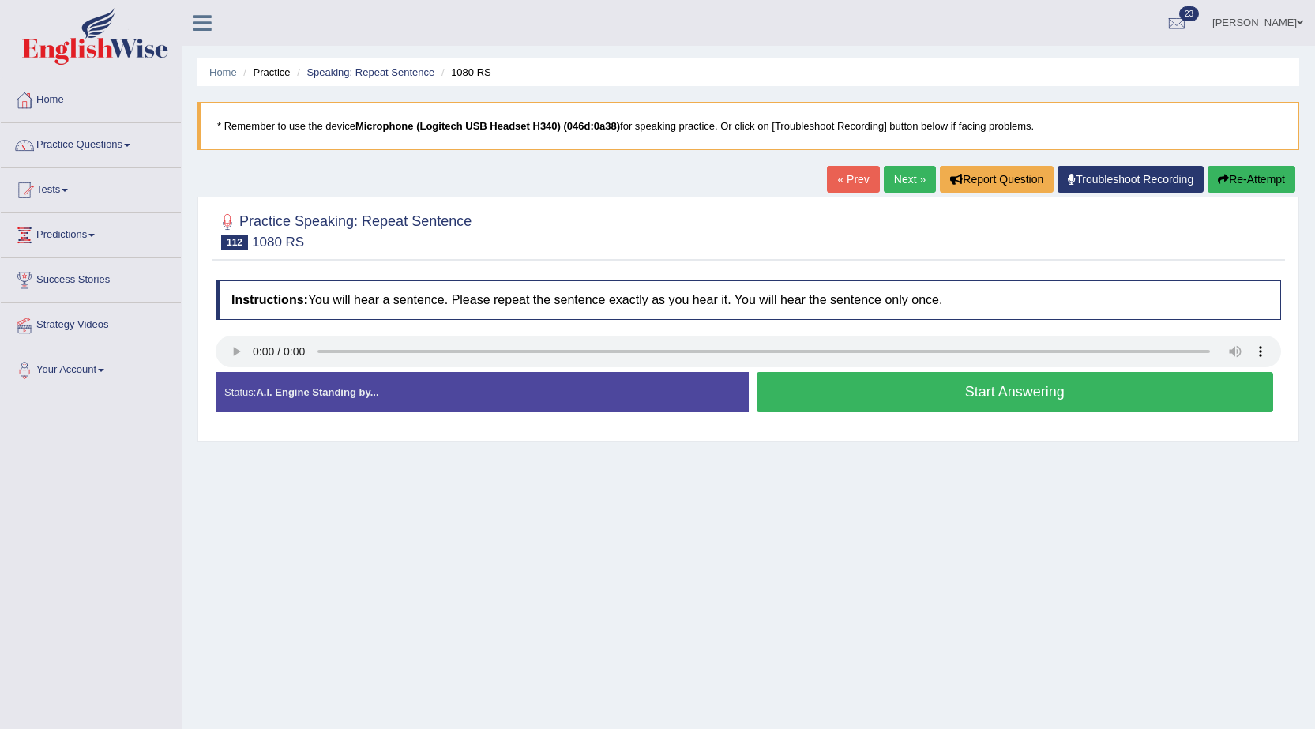
click at [944, 394] on button "Start Answering" at bounding box center [1014, 392] width 517 height 40
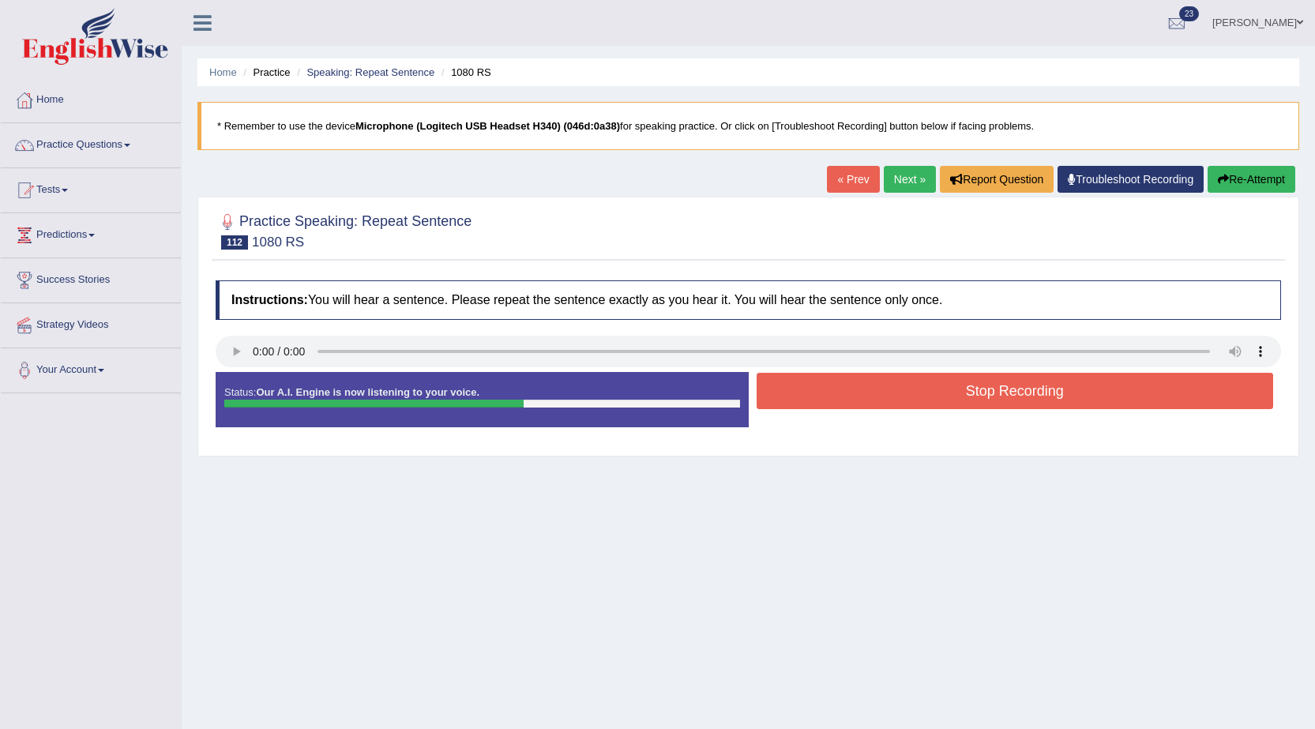
click at [902, 397] on button "Stop Recording" at bounding box center [1014, 391] width 517 height 36
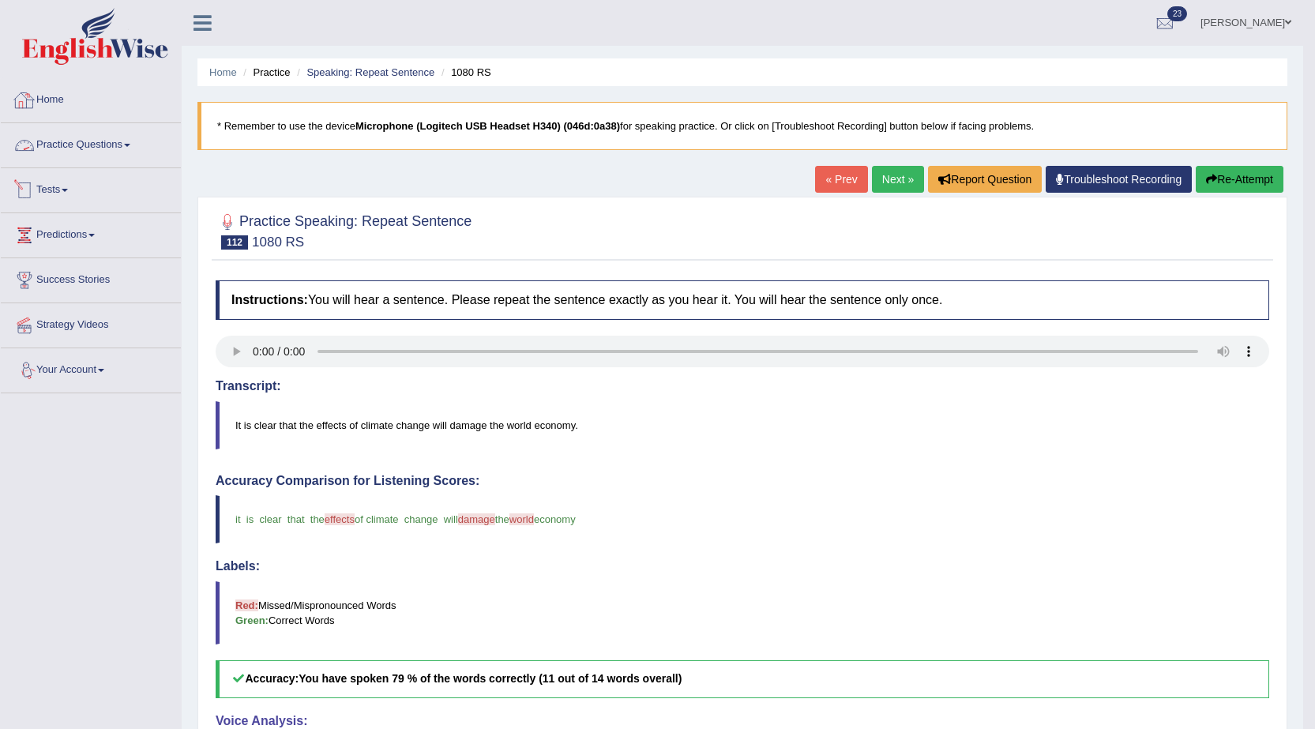
click at [75, 186] on link "Tests" at bounding box center [91, 187] width 180 height 39
click at [77, 255] on link "Take Mock Test" at bounding box center [103, 255] width 148 height 28
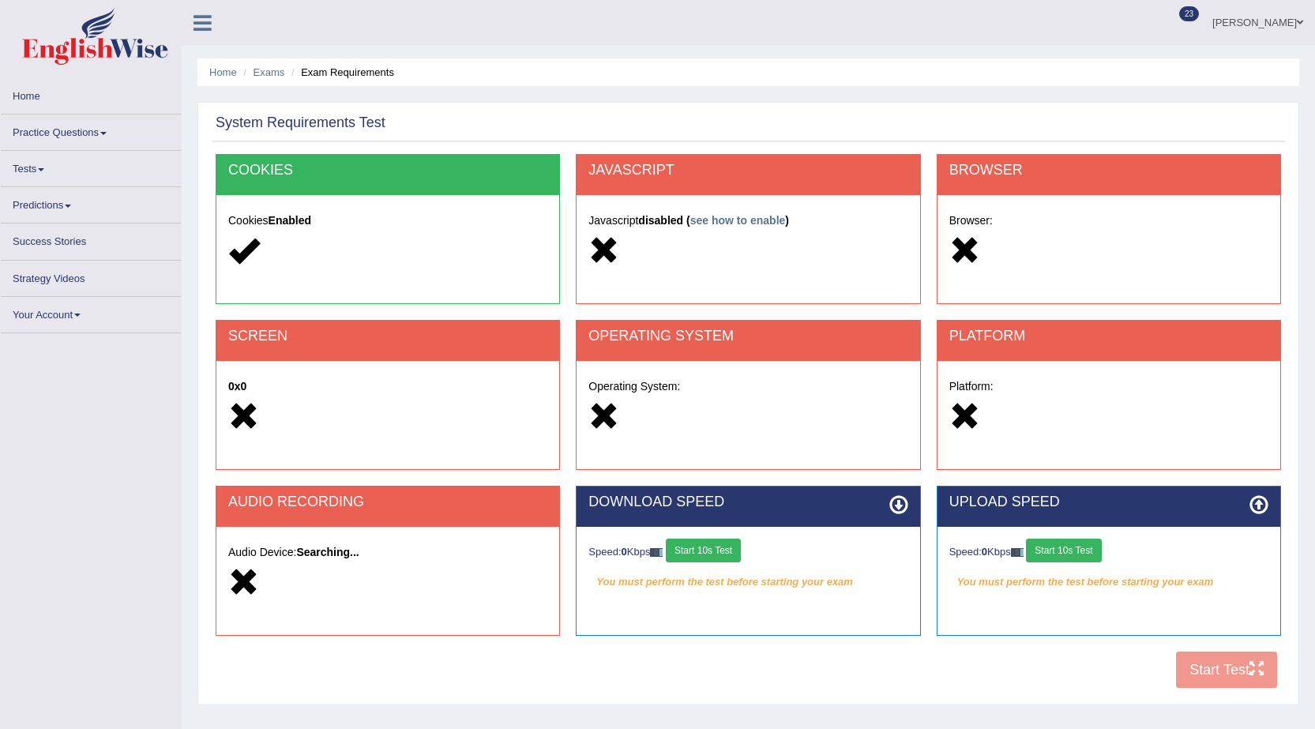
click at [714, 542] on button "Start 10s Test" at bounding box center [703, 551] width 75 height 24
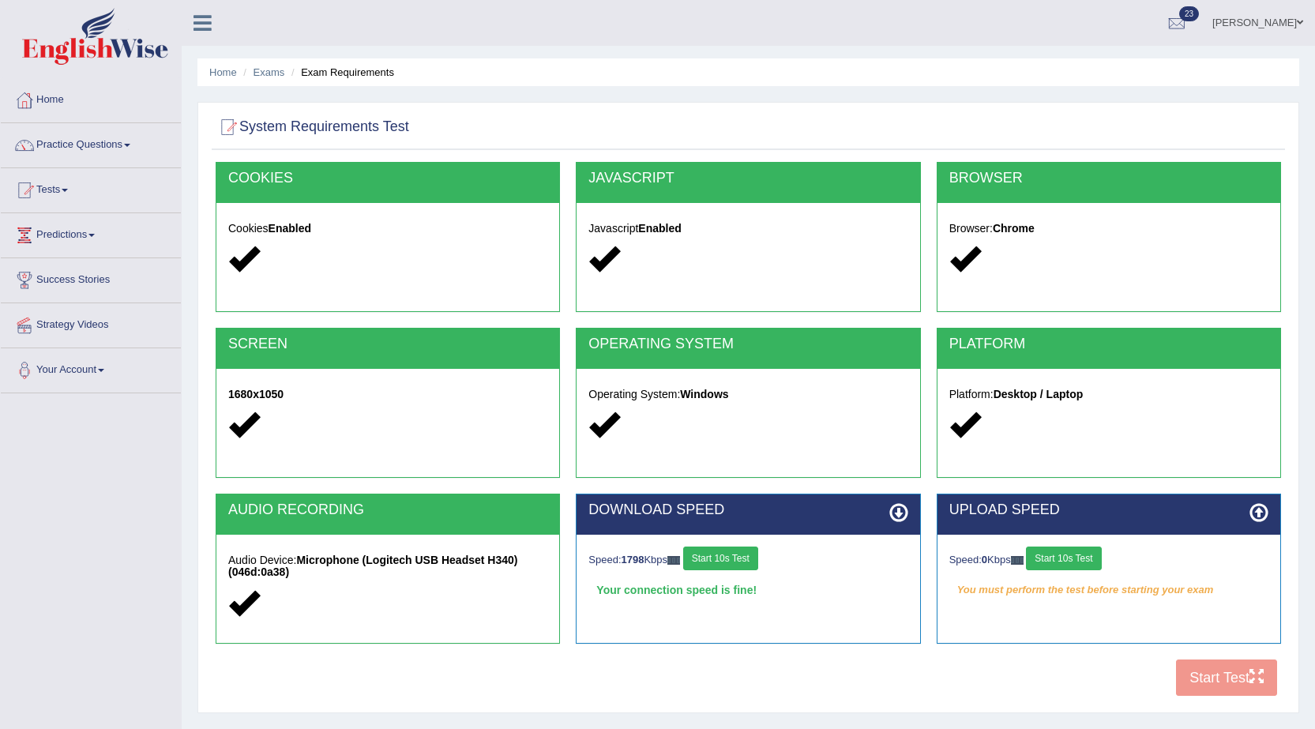
click at [1092, 558] on button "Start 10s Test" at bounding box center [1063, 558] width 75 height 24
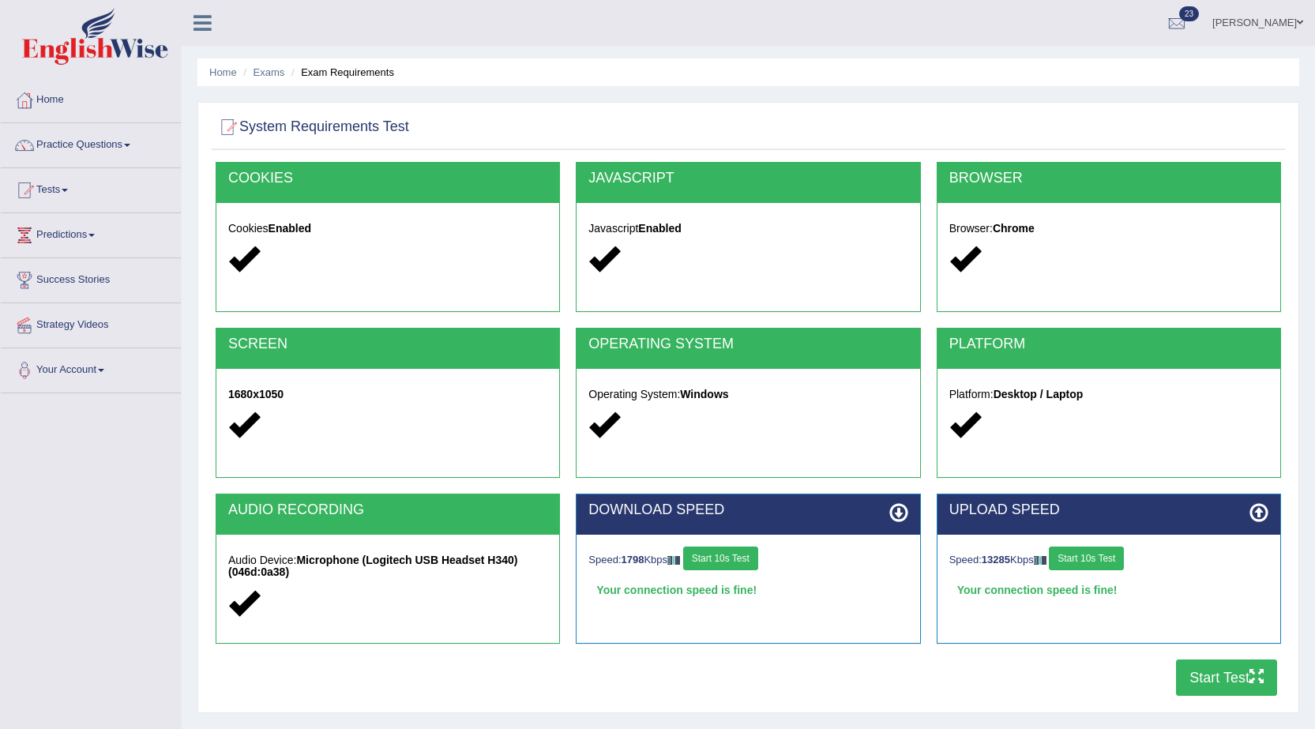
click at [1197, 670] on button "Start Test" at bounding box center [1226, 677] width 101 height 36
